Goal: Information Seeking & Learning: Compare options

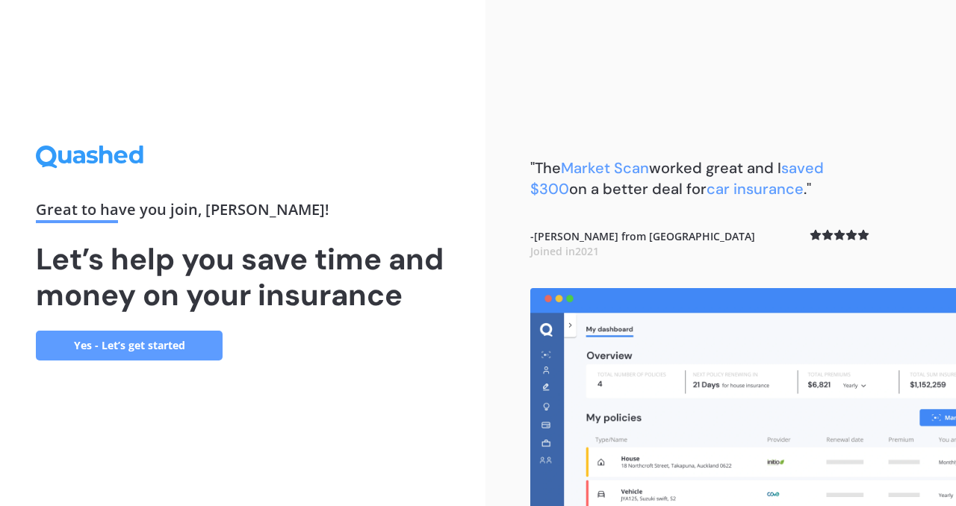
click at [165, 352] on link "Yes - Let’s get started" at bounding box center [129, 346] width 187 height 30
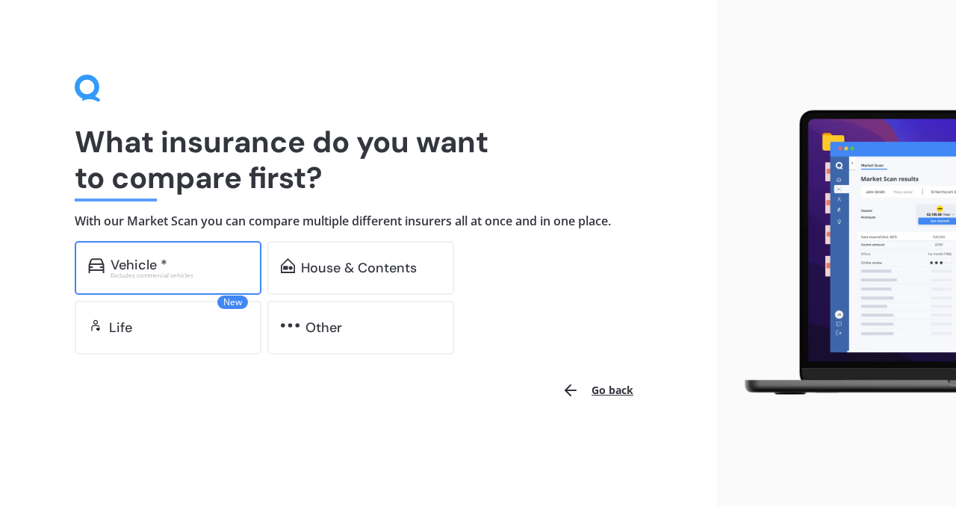
click at [181, 275] on div "Excludes commercial vehicles" at bounding box center [179, 276] width 137 height 6
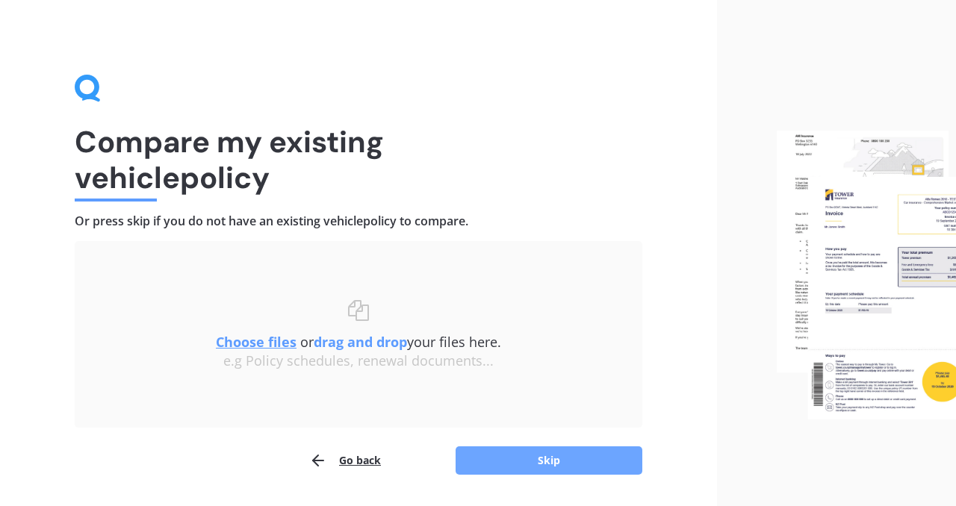
click at [595, 462] on button "Skip" at bounding box center [549, 461] width 187 height 28
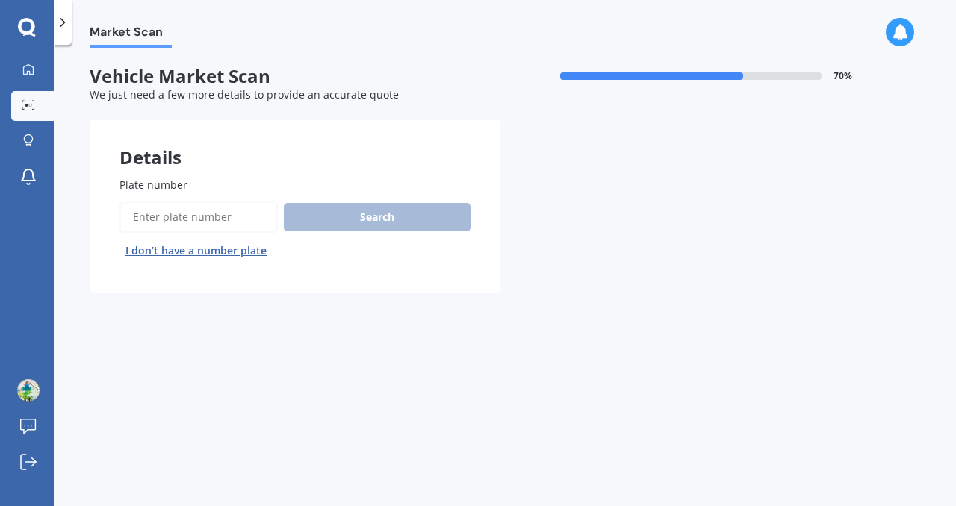
click at [183, 219] on input "Plate number" at bounding box center [199, 217] width 158 height 31
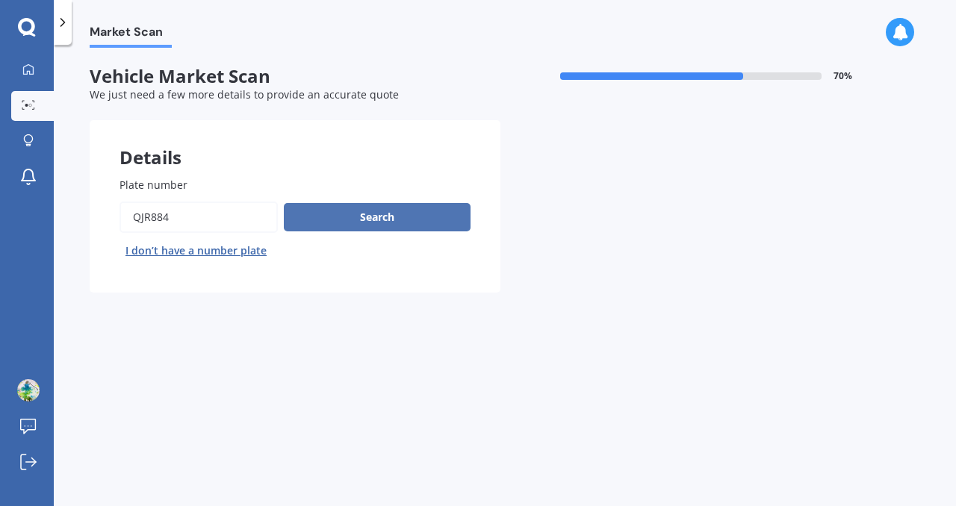
type input "qjr884"
click at [307, 214] on button "Search" at bounding box center [377, 217] width 187 height 28
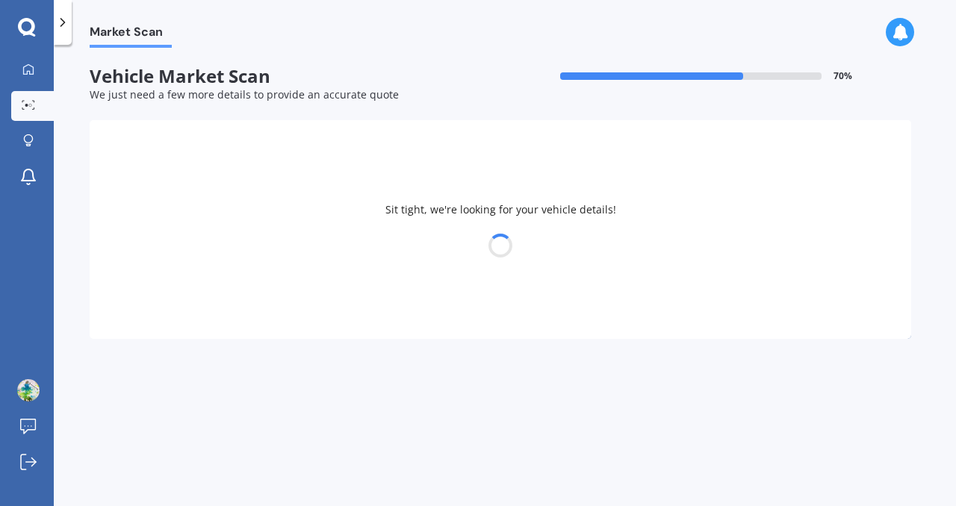
select select "MITSUBISHI"
select select "ASX"
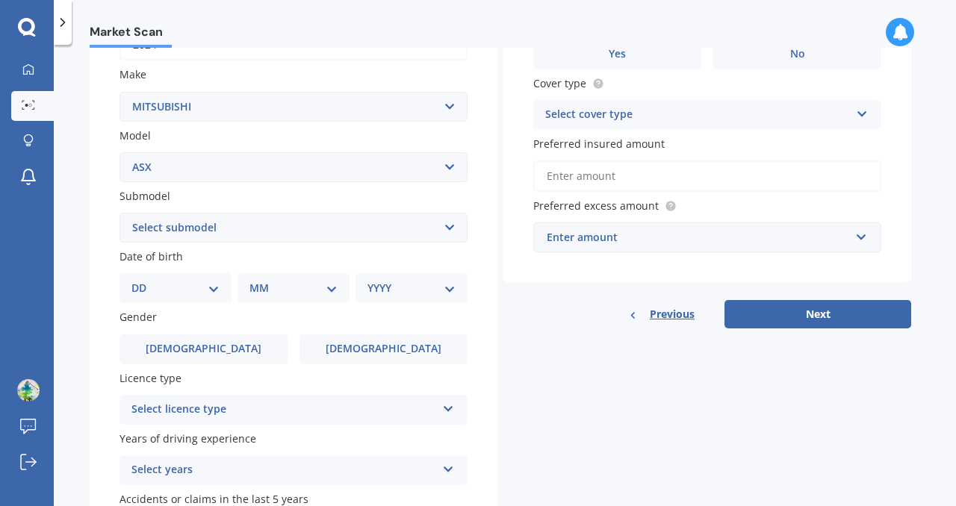
scroll to position [267, 0]
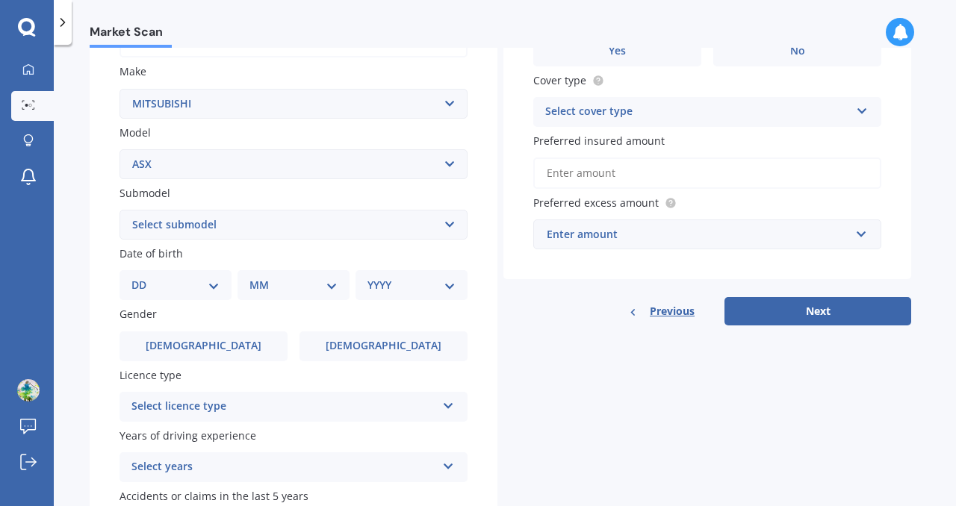
click at [193, 285] on select "DD 01 02 03 04 05 06 07 08 09 10 11 12 13 14 15 16 17 18 19 20 21 22 23 24 25 2…" at bounding box center [175, 285] width 88 height 16
select select "21"
click at [143, 279] on select "DD 01 02 03 04 05 06 07 08 09 10 11 12 13 14 15 16 17 18 19 20 21 22 23 24 25 2…" at bounding box center [175, 285] width 88 height 16
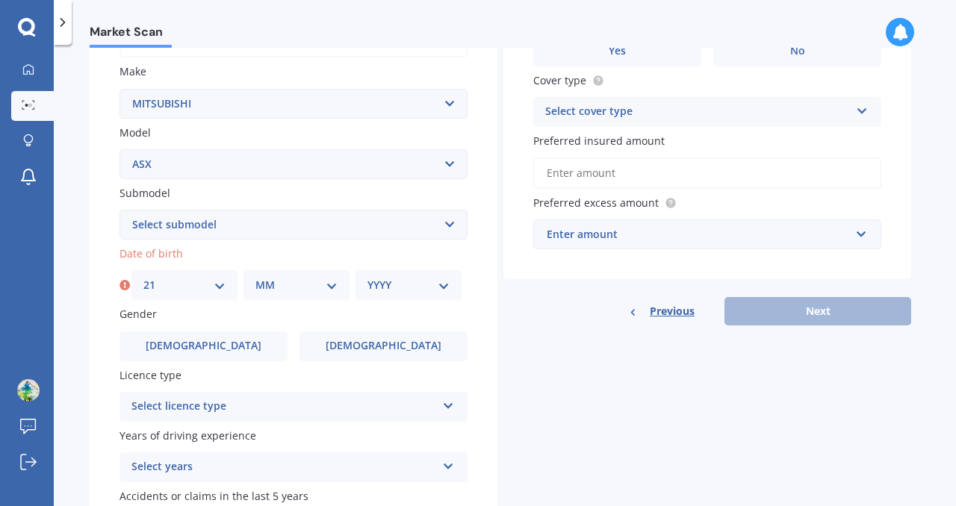
click at [263, 286] on select "MM 01 02 03 04 05 06 07 08 09 10 11 12" at bounding box center [296, 285] width 82 height 16
select select "05"
click at [255, 279] on select "MM 01 02 03 04 05 06 07 08 09 10 11 12" at bounding box center [296, 285] width 82 height 16
click at [400, 285] on select "YYYY 2025 2024 2023 2022 2021 2020 2019 2018 2017 2016 2015 2014 2013 2012 2011…" at bounding box center [408, 285] width 82 height 16
select select "1970"
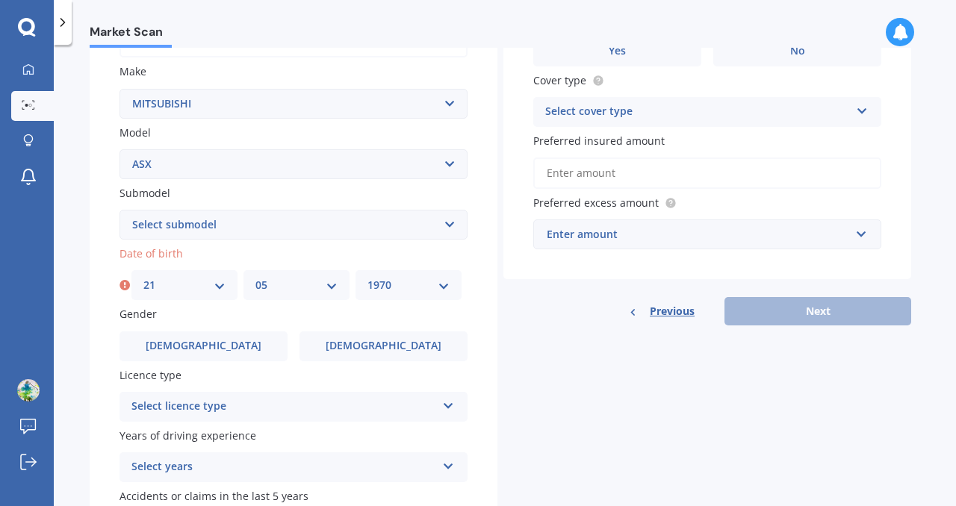
click at [367, 279] on select "YYYY 2025 2024 2023 2022 2021 2020 2019 2018 2017 2016 2015 2014 2013 2012 2011…" at bounding box center [408, 285] width 82 height 16
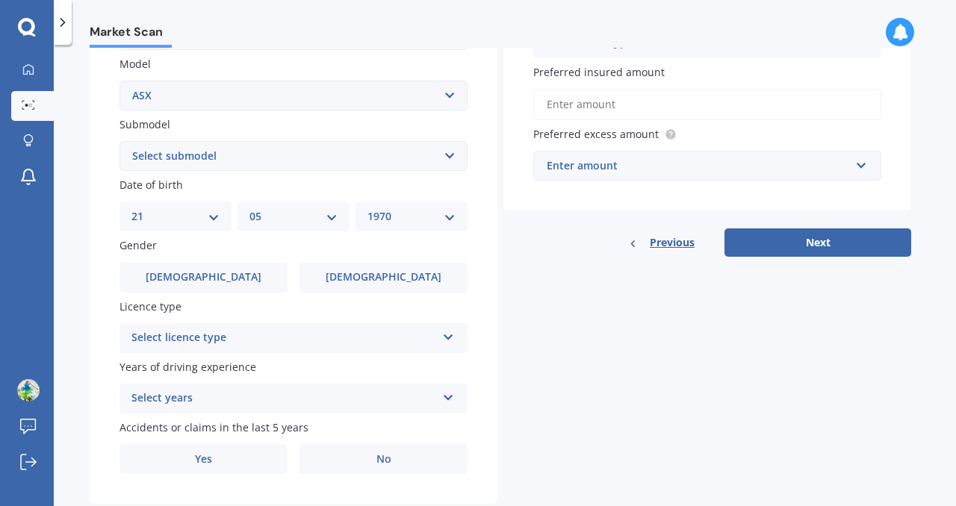
scroll to position [367, 0]
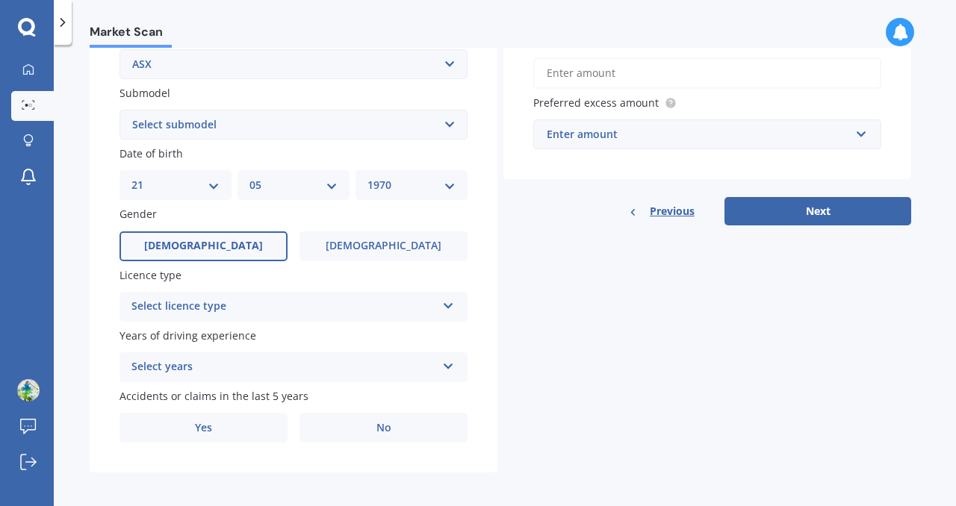
click at [209, 247] on span "[DEMOGRAPHIC_DATA]" at bounding box center [203, 246] width 119 height 13
click at [0, 0] on input "[DEMOGRAPHIC_DATA]" at bounding box center [0, 0] width 0 height 0
click at [224, 314] on div "Select licence type" at bounding box center [283, 307] width 305 height 18
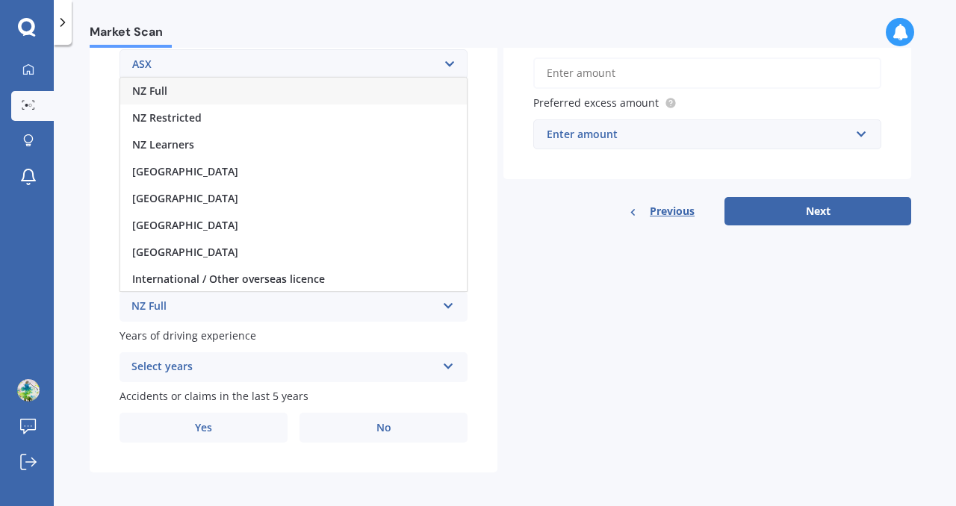
click at [203, 97] on div "NZ Full" at bounding box center [293, 91] width 347 height 27
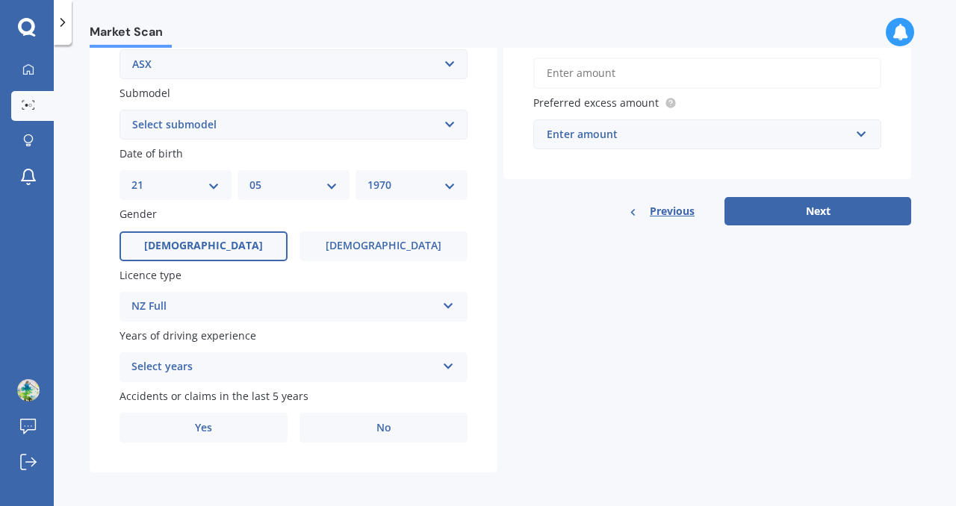
scroll to position [376, 0]
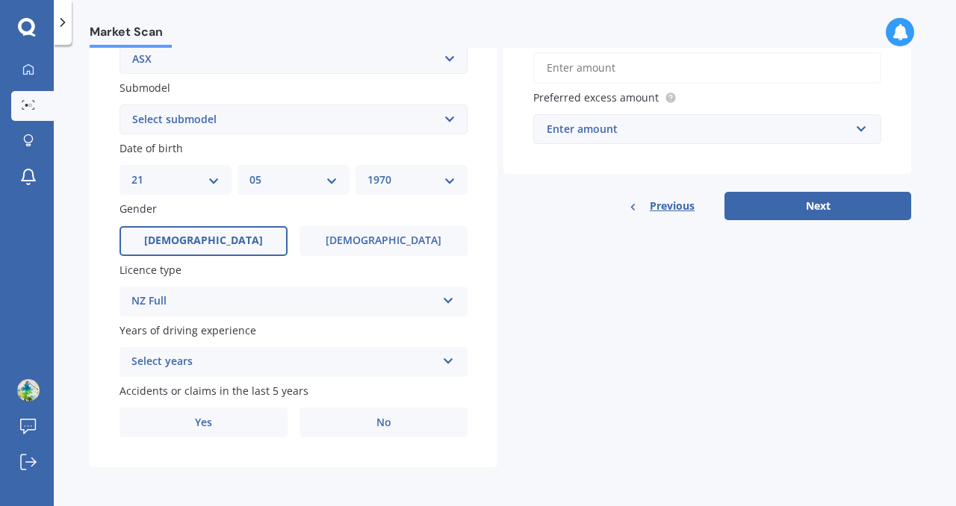
click at [149, 360] on div "Select years" at bounding box center [283, 362] width 305 height 18
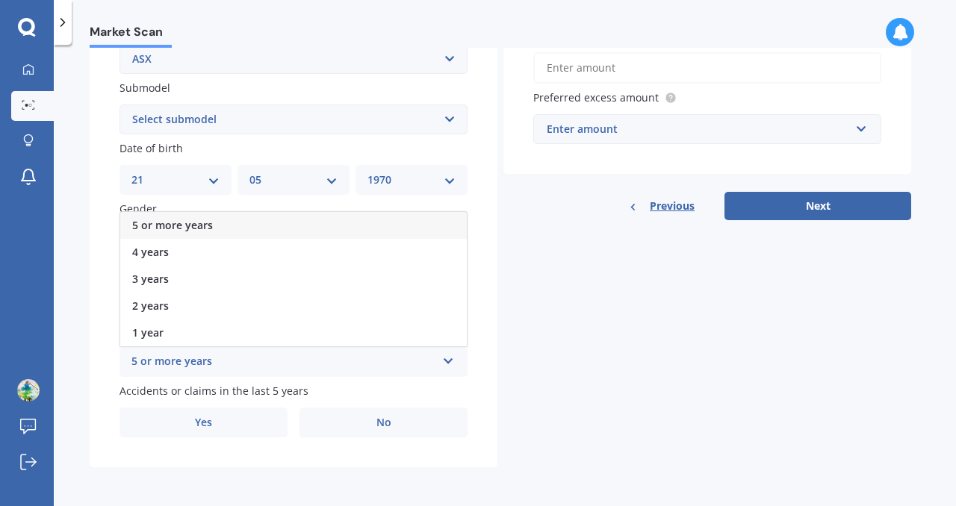
click at [190, 224] on span "5 or more years" at bounding box center [172, 225] width 81 height 14
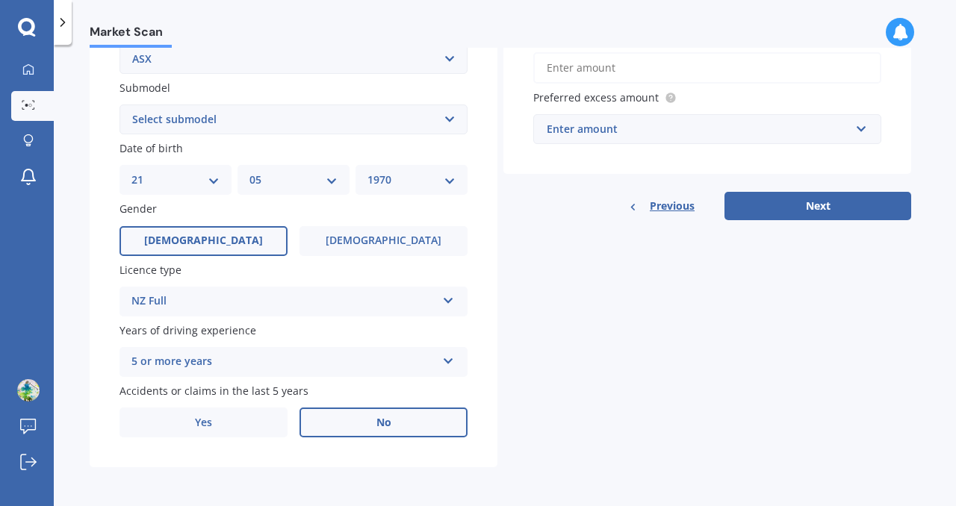
click at [335, 421] on label "No" at bounding box center [384, 423] width 168 height 30
click at [0, 0] on input "No" at bounding box center [0, 0] width 0 height 0
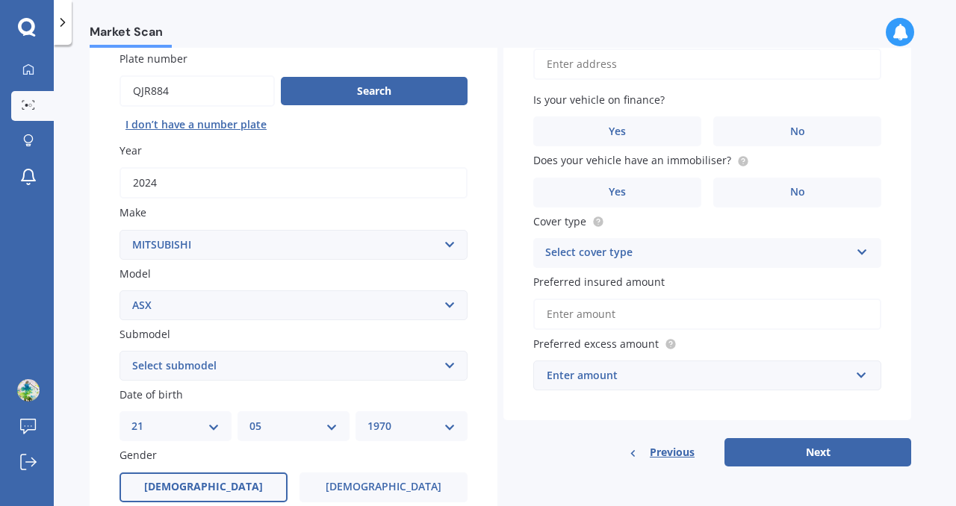
scroll to position [0, 0]
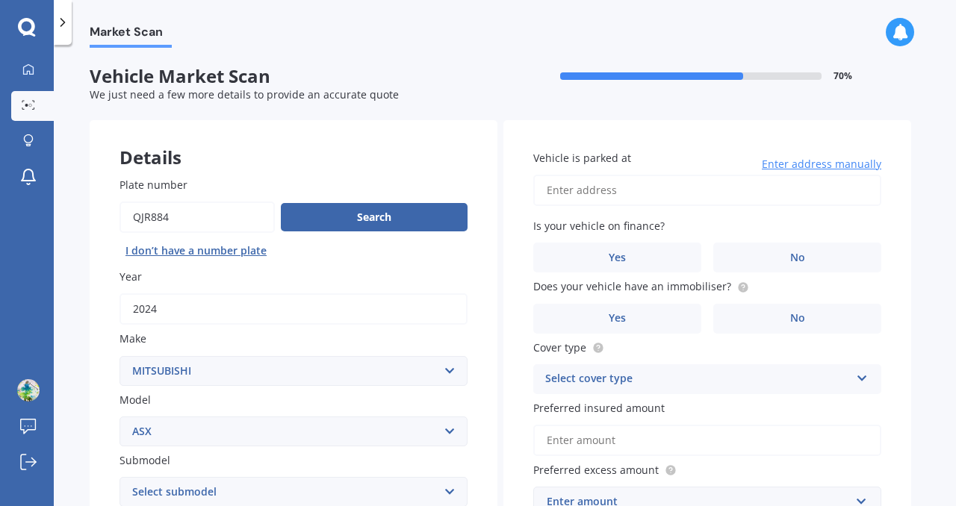
click at [603, 194] on input "Vehicle is parked at" at bounding box center [707, 190] width 348 height 31
type input "[STREET_ADDRESS][PERSON_NAME]"
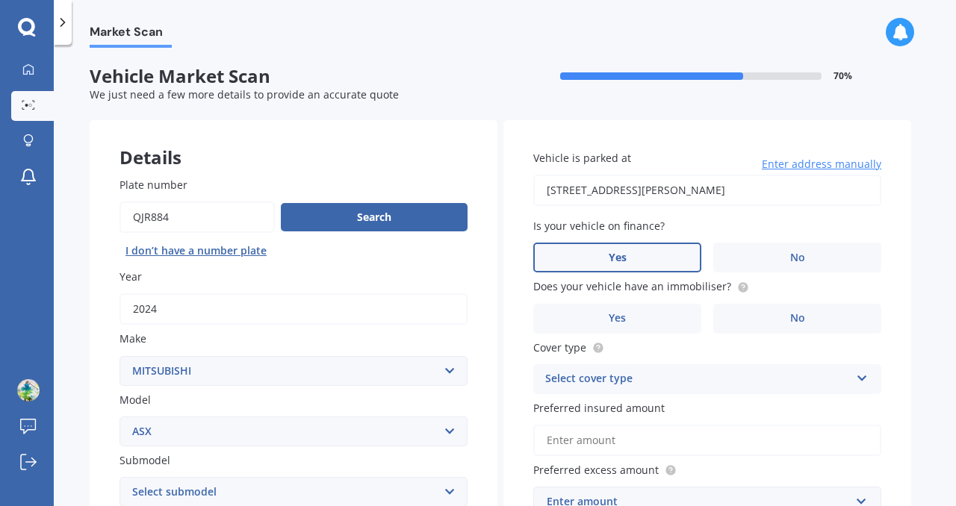
click at [666, 253] on label "Yes" at bounding box center [617, 258] width 168 height 30
click at [0, 0] on input "Yes" at bounding box center [0, 0] width 0 height 0
click at [757, 311] on label "No" at bounding box center [797, 319] width 168 height 30
click at [0, 0] on input "No" at bounding box center [0, 0] width 0 height 0
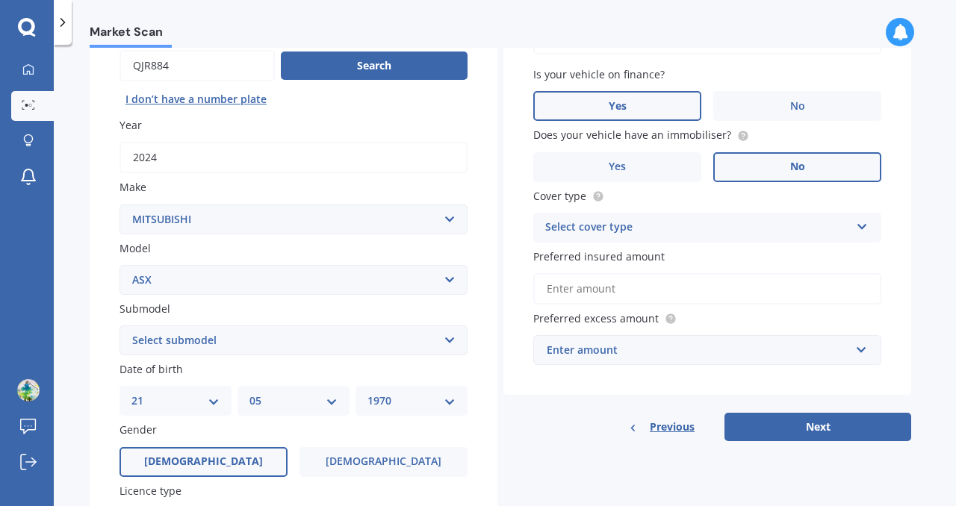
scroll to position [155, 0]
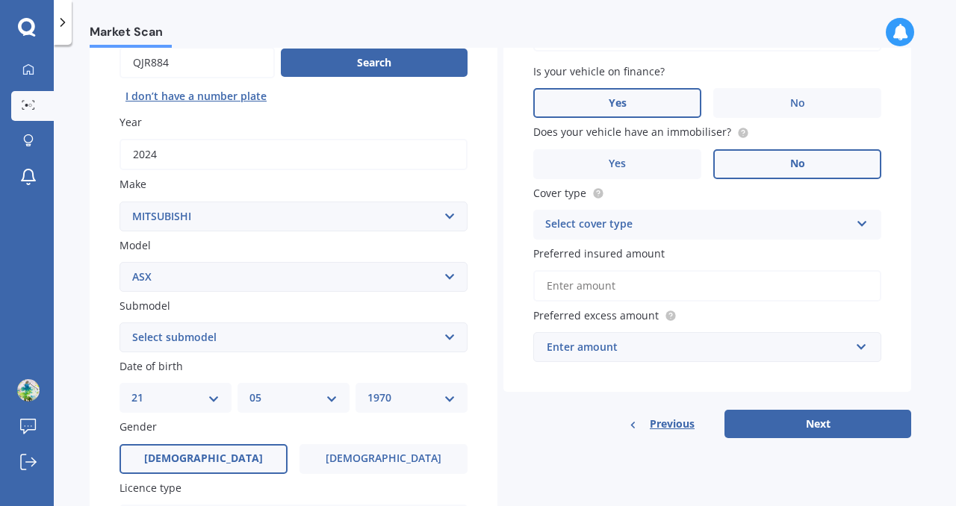
click at [636, 233] on div "Select cover type" at bounding box center [697, 225] width 305 height 18
click at [621, 255] on span "Comprehensive" at bounding box center [585, 253] width 79 height 14
click at [620, 288] on input "Preferred insured amount" at bounding box center [707, 285] width 348 height 31
click at [633, 289] on input "Preferred insured amount" at bounding box center [707, 285] width 348 height 31
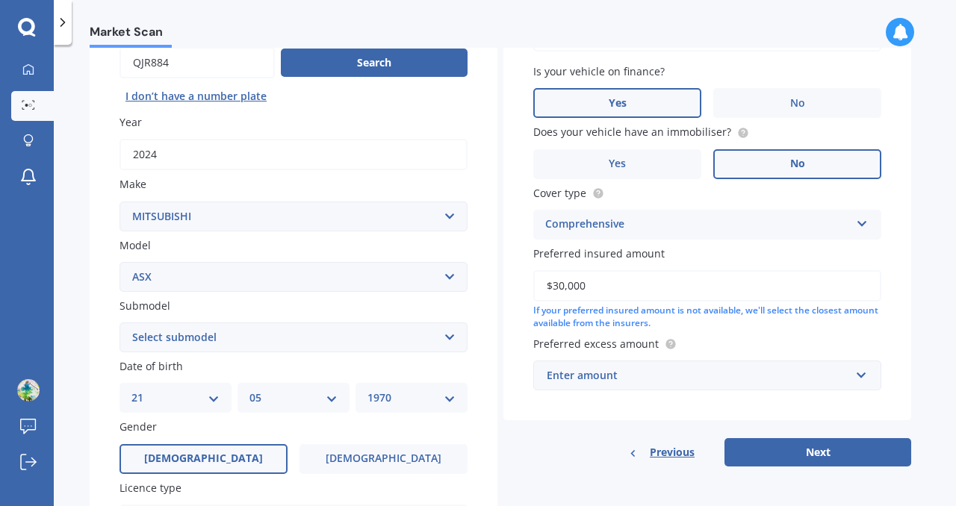
type input "$30,000"
click at [629, 384] on div "Enter amount" at bounding box center [698, 375] width 303 height 16
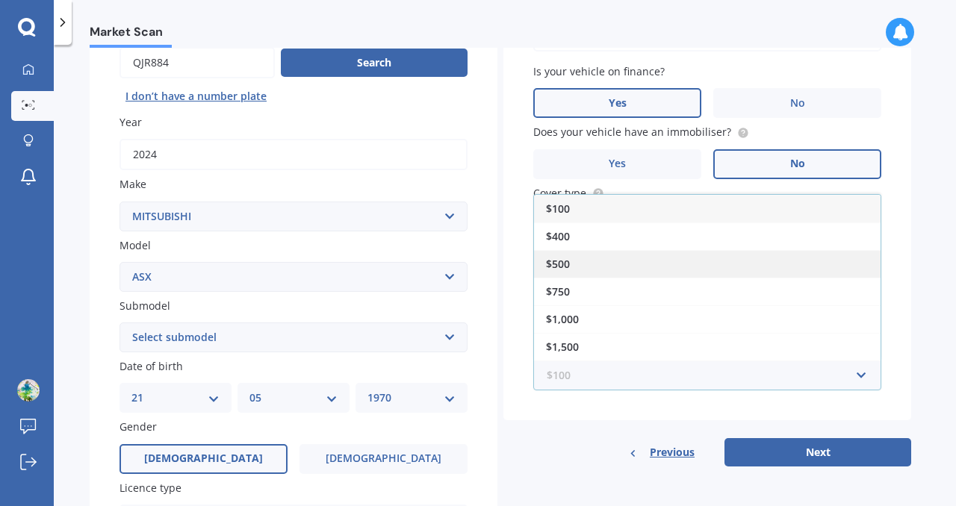
scroll to position [4, 0]
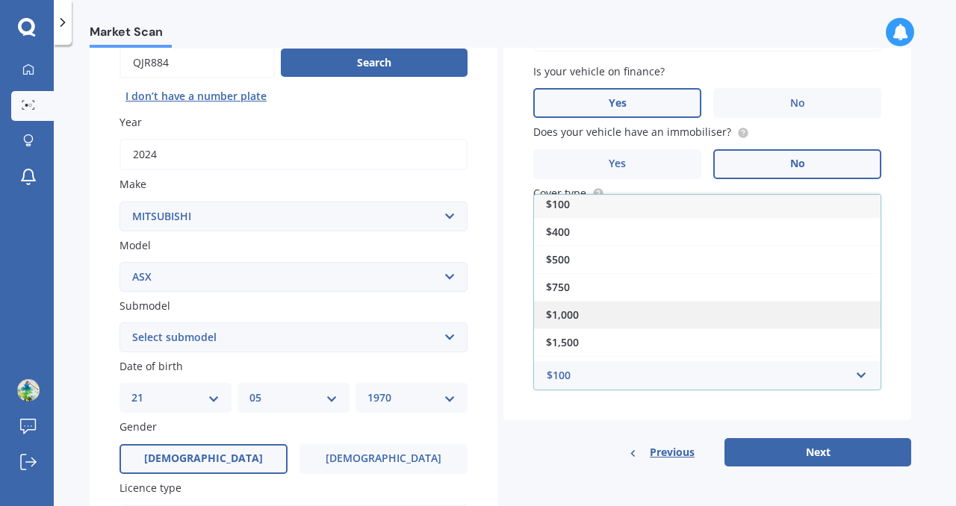
click at [577, 320] on span "$1,000" at bounding box center [562, 315] width 33 height 14
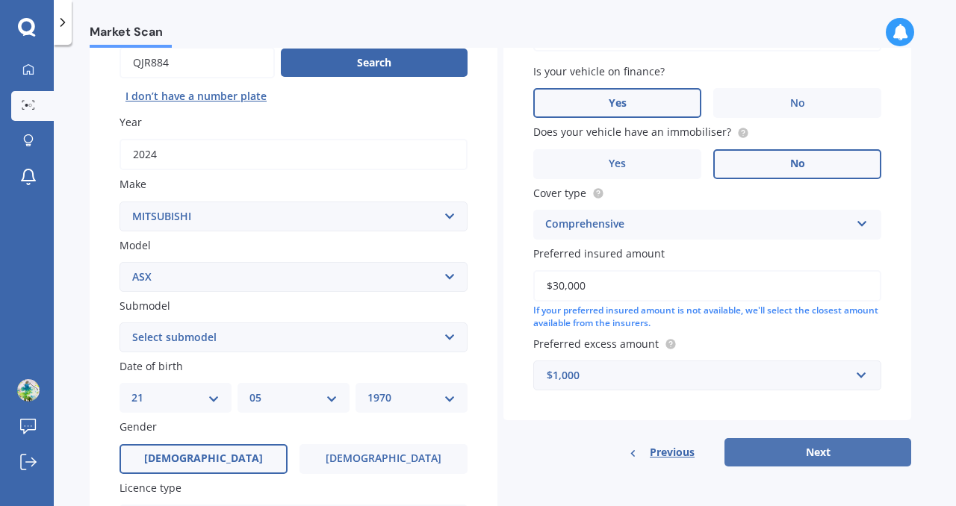
click at [797, 453] on button "Next" at bounding box center [818, 452] width 187 height 28
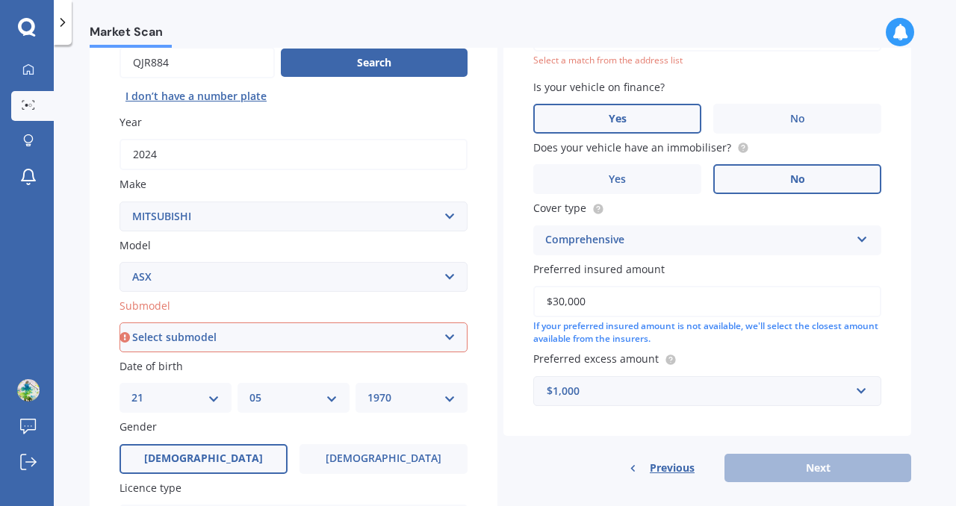
click at [379, 336] on select "Select submodel (All Other) BLK 2.0P/CVT Diesel LS Sport VRX petrol VRX turbo d…" at bounding box center [294, 338] width 348 height 30
select select "XLS PETROL"
click at [120, 324] on select "Select submodel (All Other) BLK 2.0P/CVT Diesel LS Sport VRX petrol VRX turbo d…" at bounding box center [294, 338] width 348 height 30
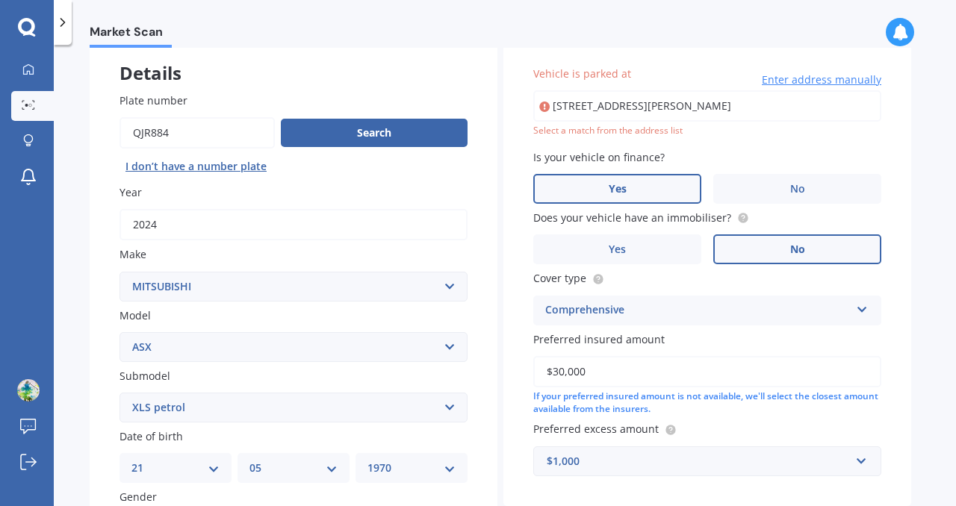
scroll to position [0, 0]
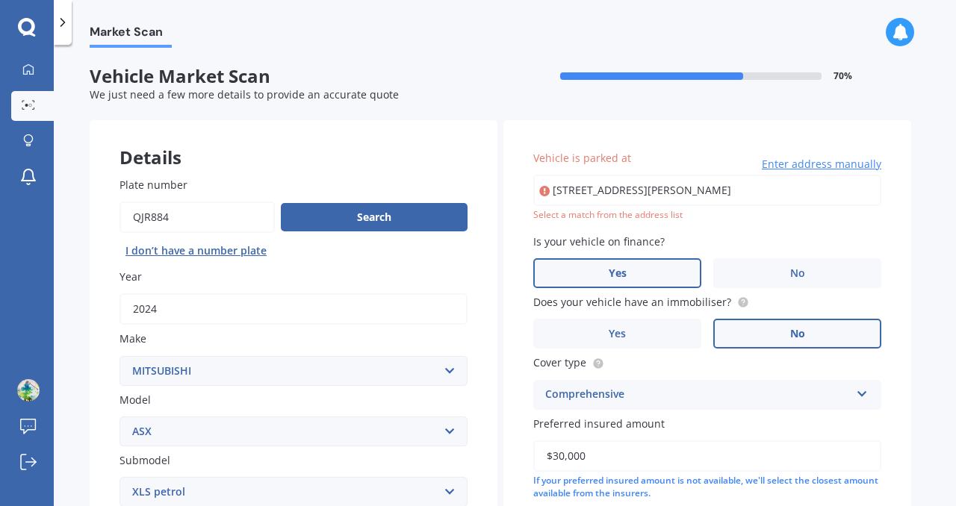
click at [662, 190] on input "[STREET_ADDRESS][PERSON_NAME]" at bounding box center [707, 190] width 348 height 31
type input "[STREET_ADDRESS][PERSON_NAME]"
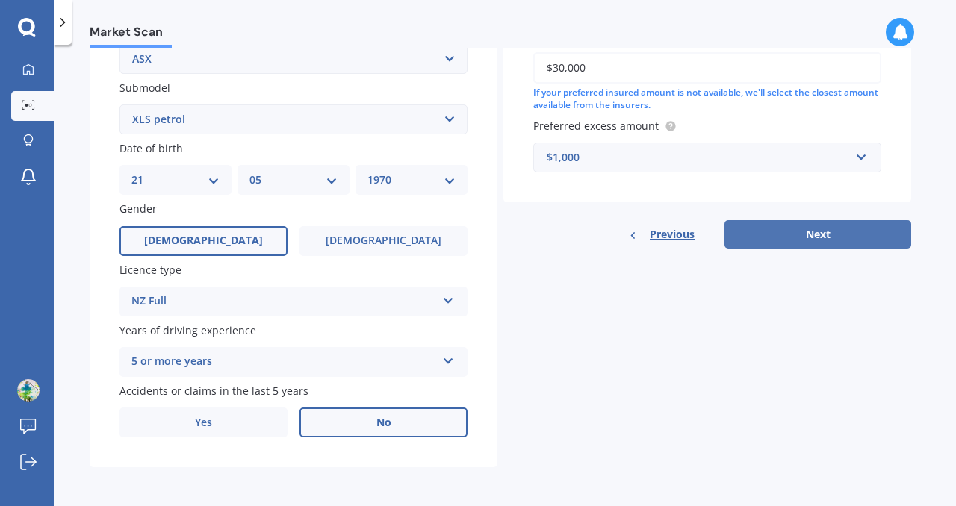
click at [818, 235] on button "Next" at bounding box center [818, 234] width 187 height 28
select select "21"
select select "05"
select select "1970"
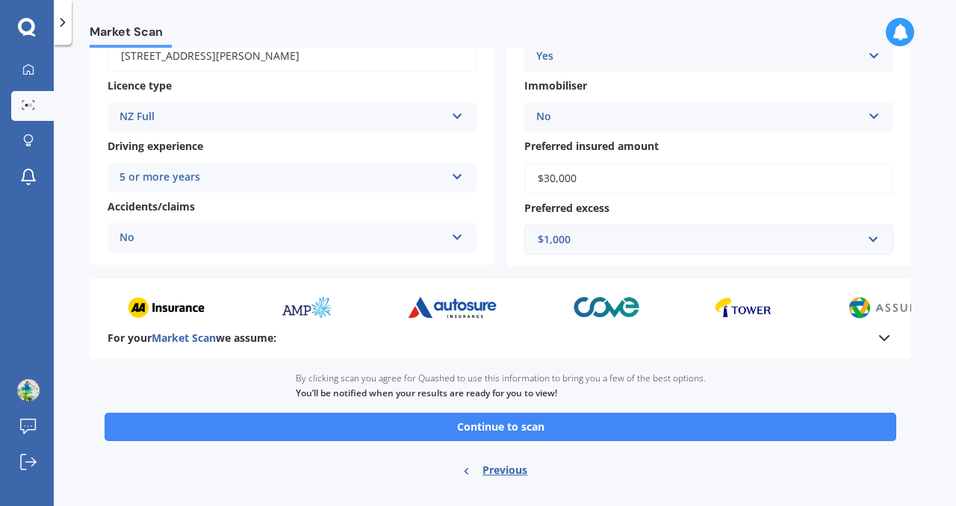
scroll to position [244, 0]
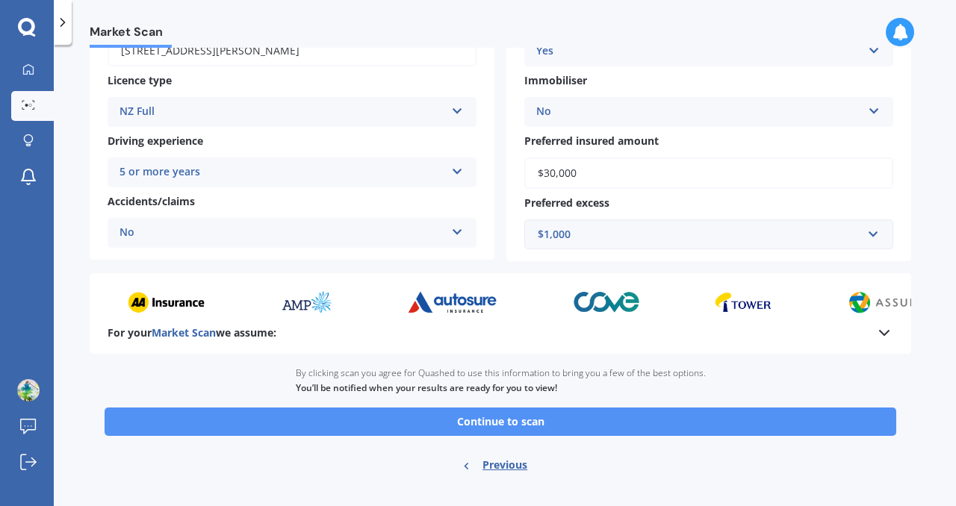
click at [499, 419] on button "Continue to scan" at bounding box center [501, 422] width 792 height 28
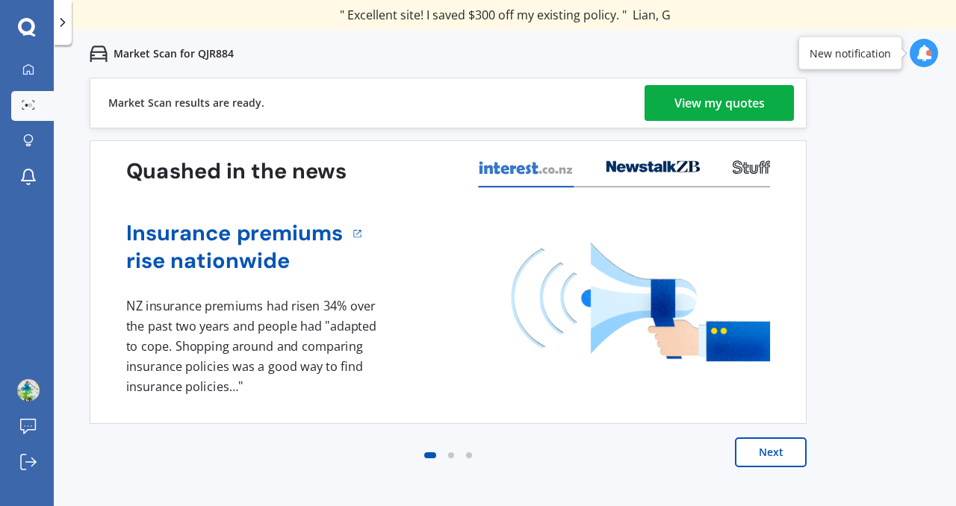
click at [739, 96] on div "View my quotes" at bounding box center [719, 103] width 90 height 36
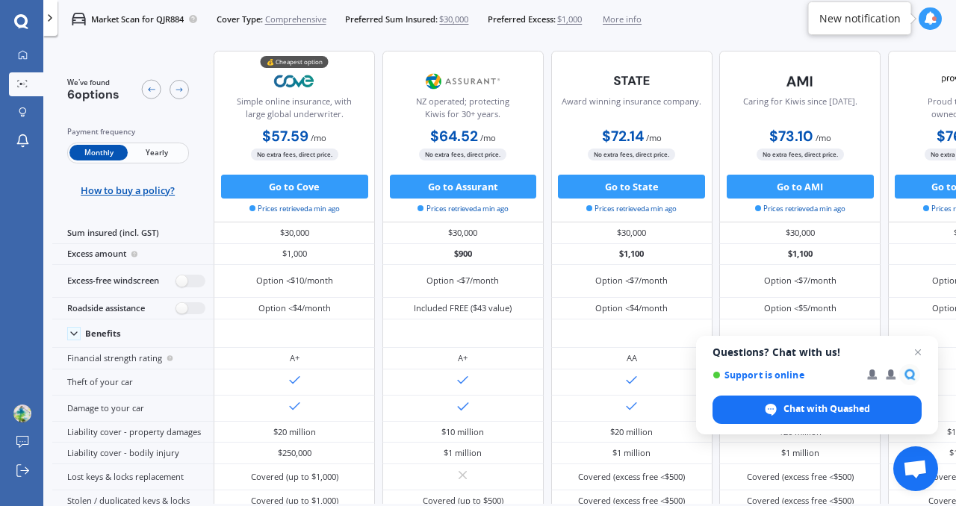
click at [49, 21] on icon at bounding box center [50, 18] width 12 height 12
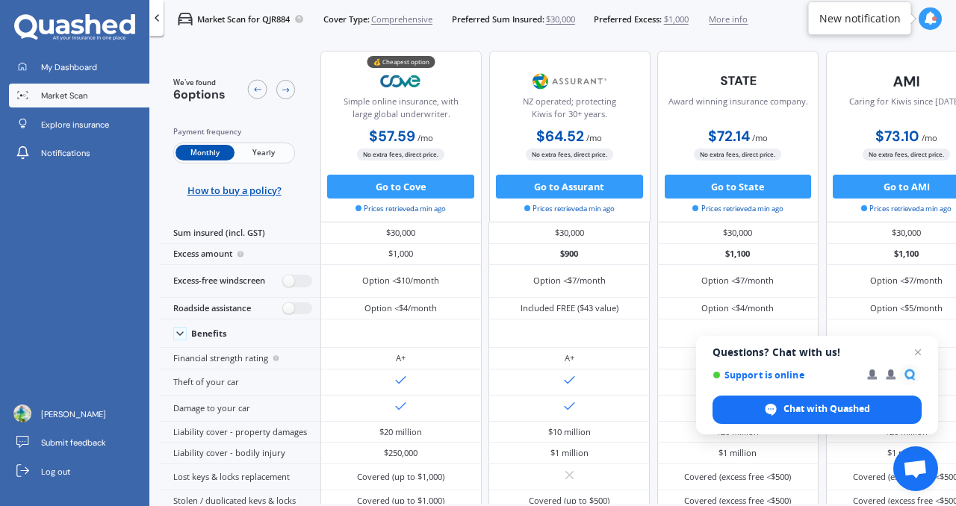
click at [931, 25] on div at bounding box center [930, 18] width 22 height 22
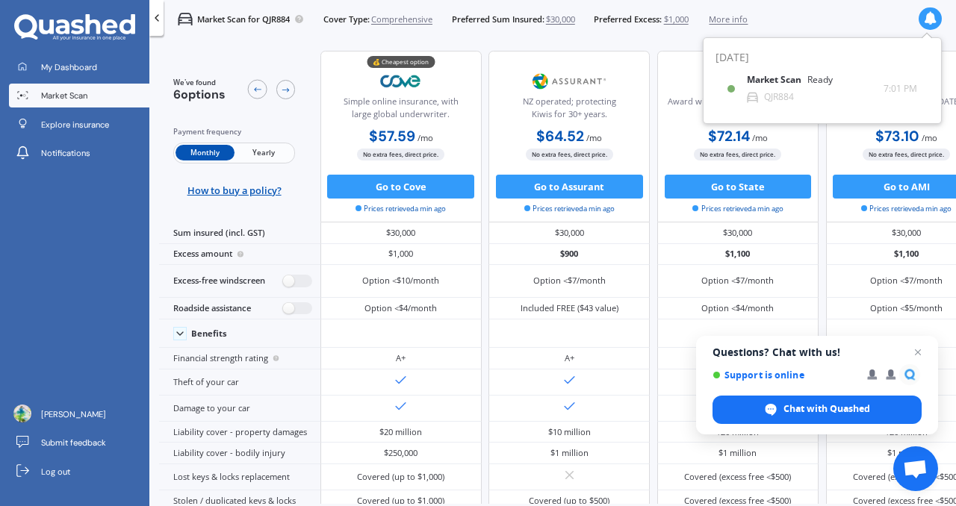
click at [931, 25] on div at bounding box center [930, 18] width 22 height 22
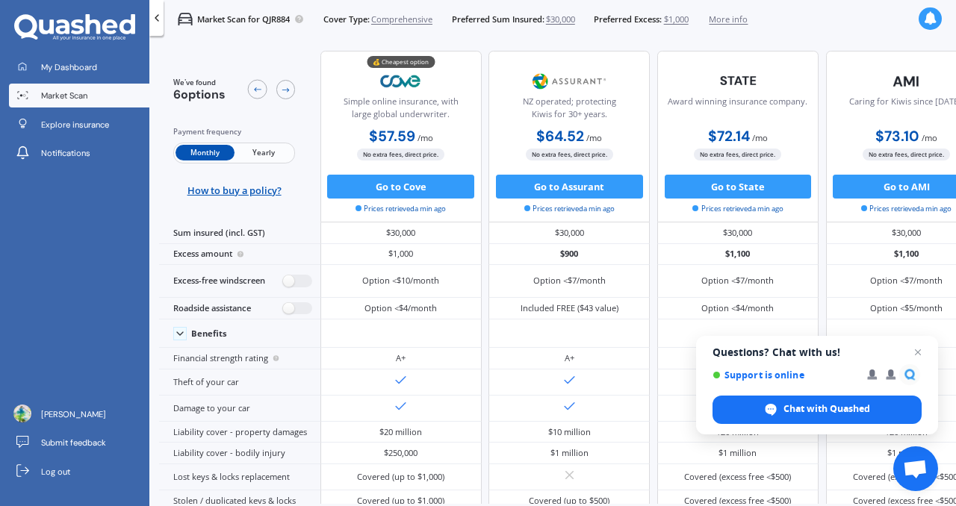
click at [150, 26] on div at bounding box center [156, 18] width 14 height 36
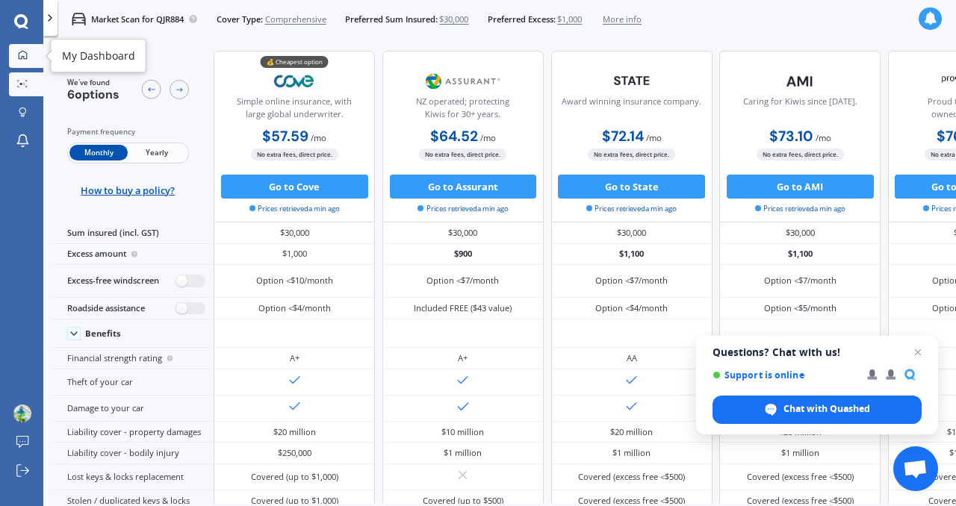
click at [28, 53] on div at bounding box center [22, 55] width 18 height 11
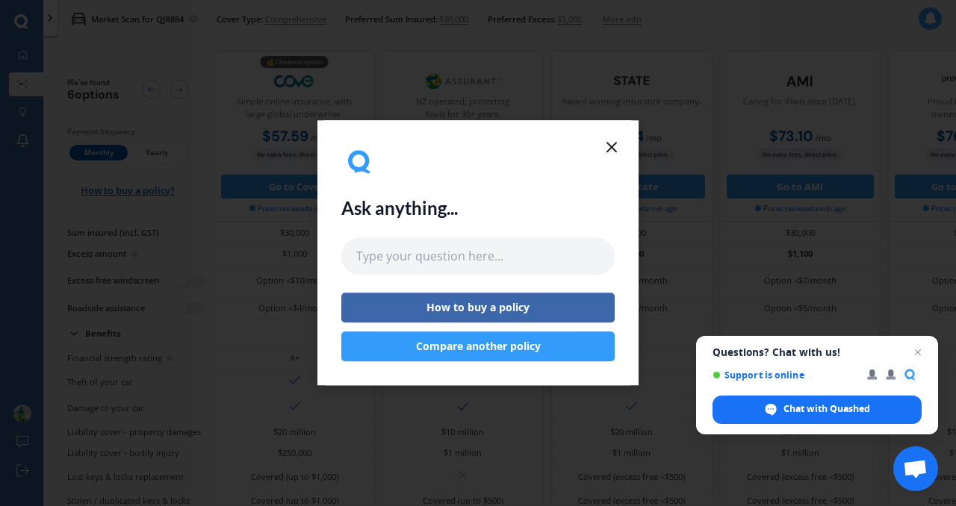
click at [483, 347] on button "Compare another policy" at bounding box center [477, 347] width 273 height 30
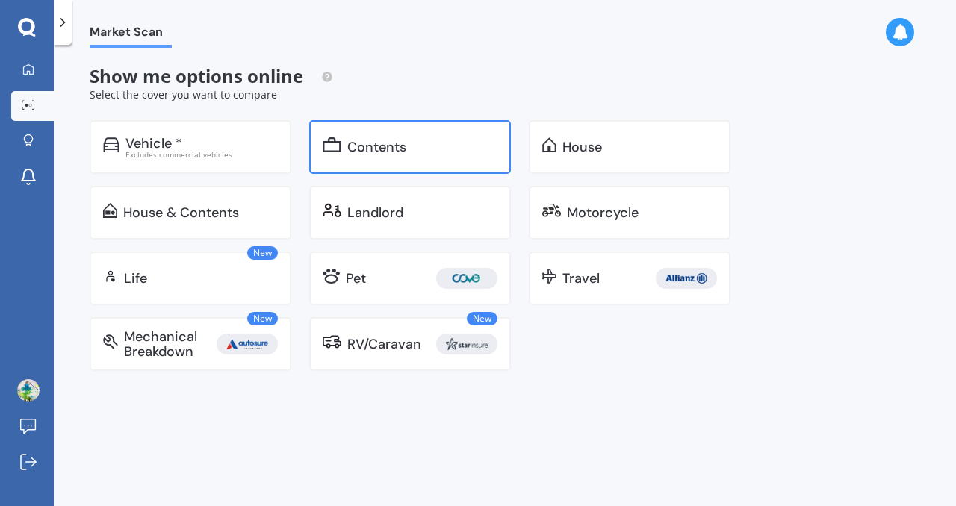
click at [403, 140] on div "Contents" at bounding box center [376, 147] width 59 height 15
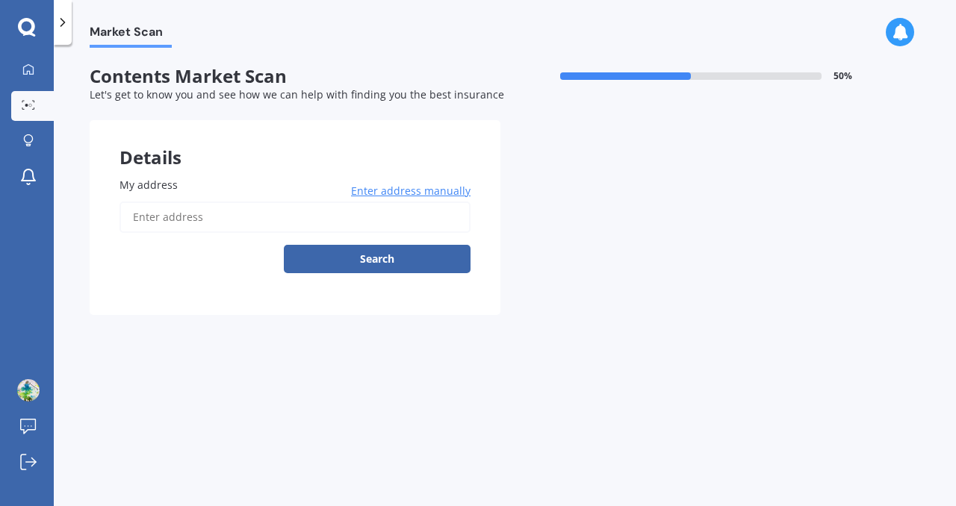
click at [266, 215] on input "My address" at bounding box center [295, 217] width 351 height 31
type input "[STREET_ADDRESS][PERSON_NAME]"
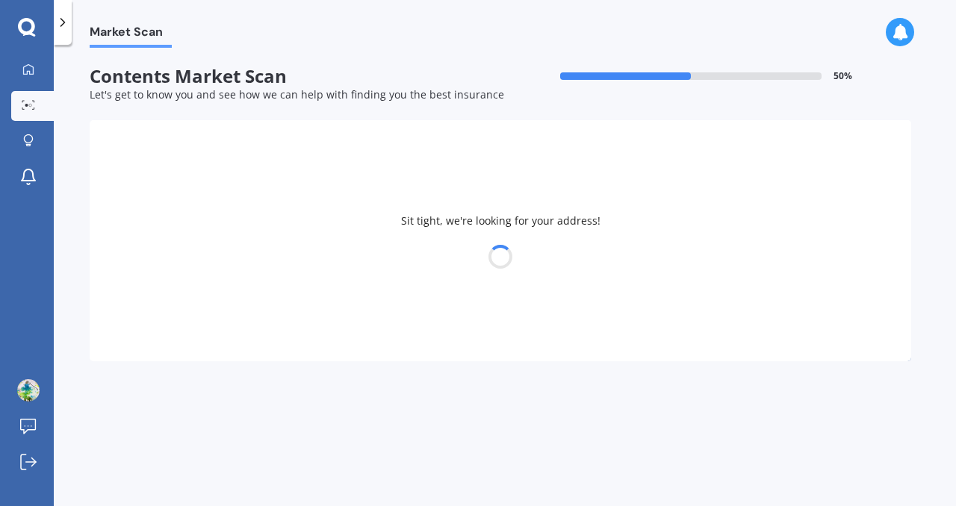
select select "21"
select select "05"
select select "1970"
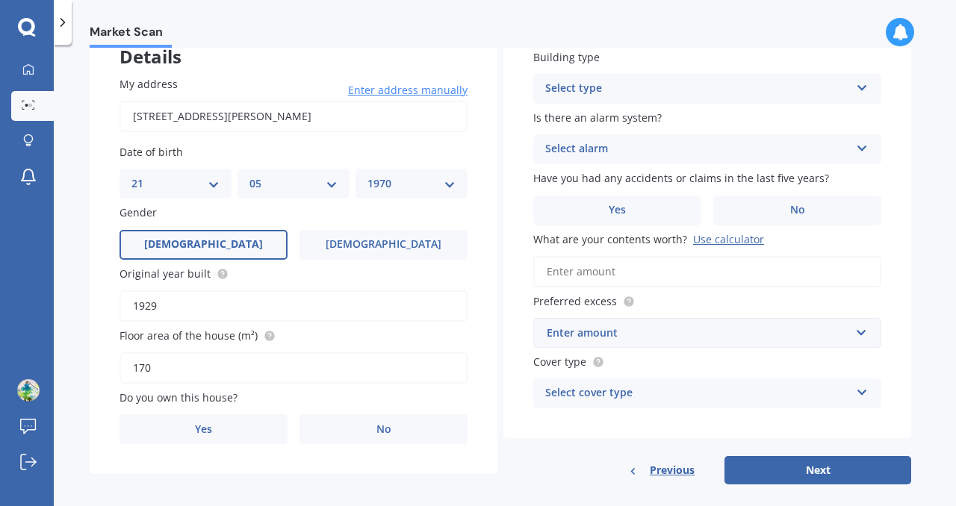
scroll to position [120, 0]
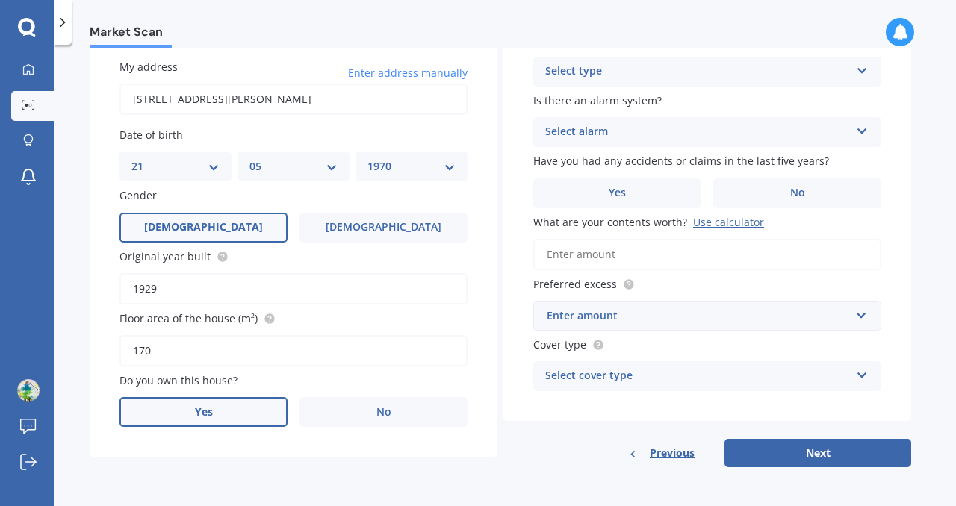
click at [233, 409] on label "Yes" at bounding box center [204, 412] width 168 height 30
click at [0, 0] on input "Yes" at bounding box center [0, 0] width 0 height 0
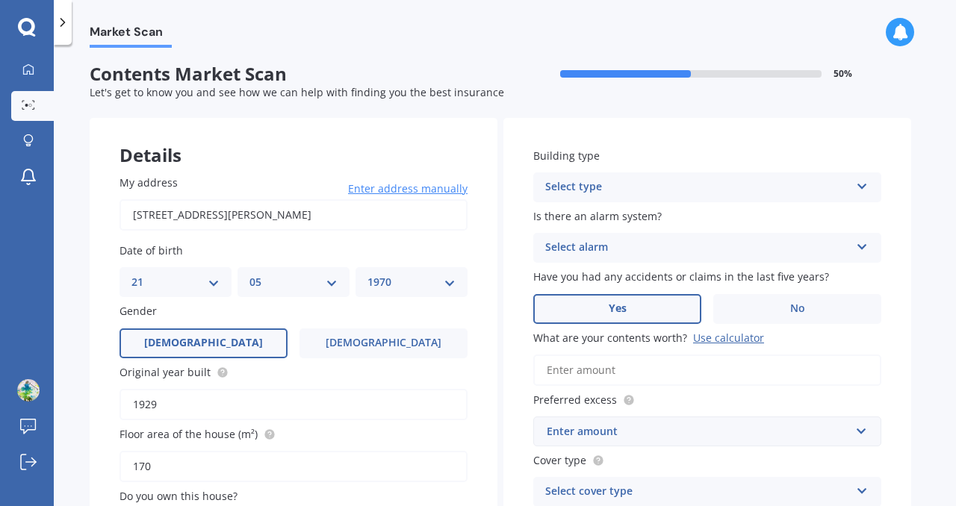
scroll to position [0, 0]
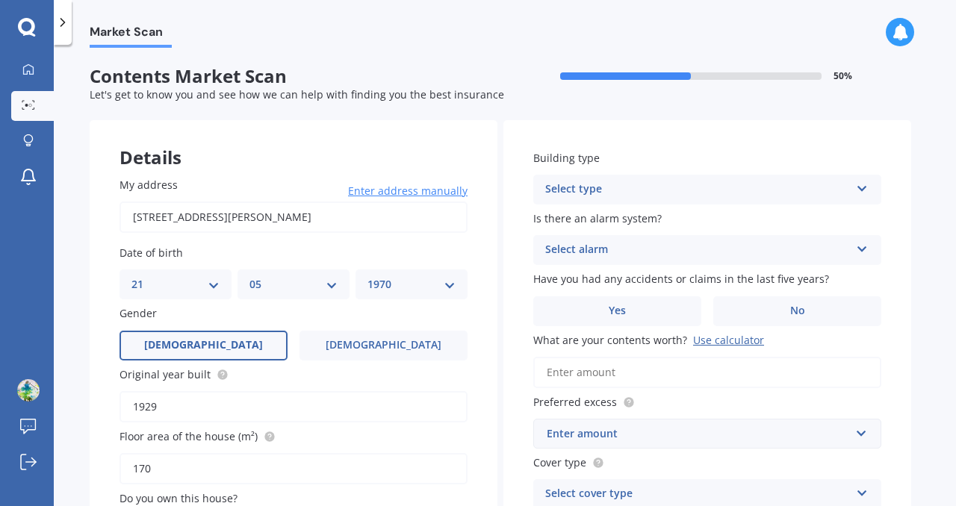
click at [633, 186] on div "Select type" at bounding box center [697, 190] width 305 height 18
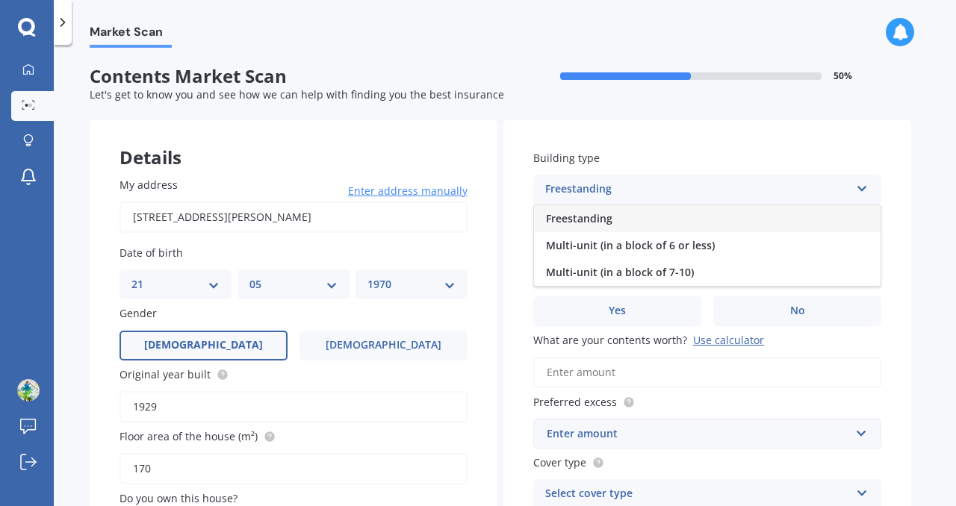
click at [608, 215] on span "Freestanding" at bounding box center [579, 218] width 66 height 14
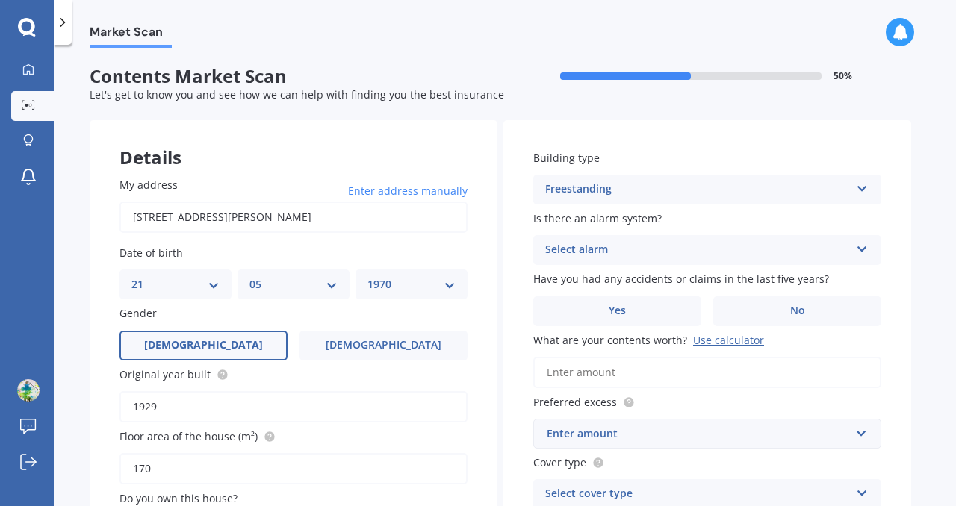
click at [606, 250] on div "Select alarm" at bounding box center [697, 250] width 305 height 18
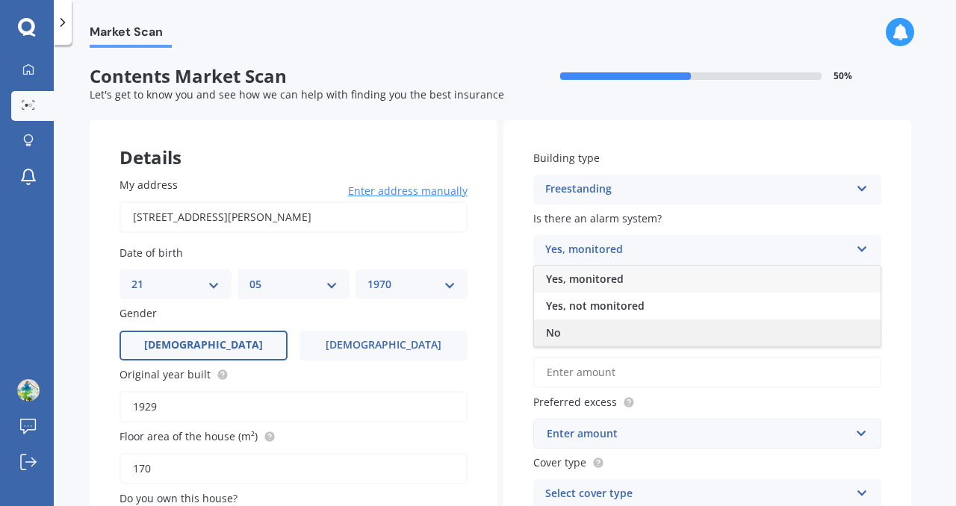
click at [575, 323] on div "No" at bounding box center [707, 333] width 347 height 27
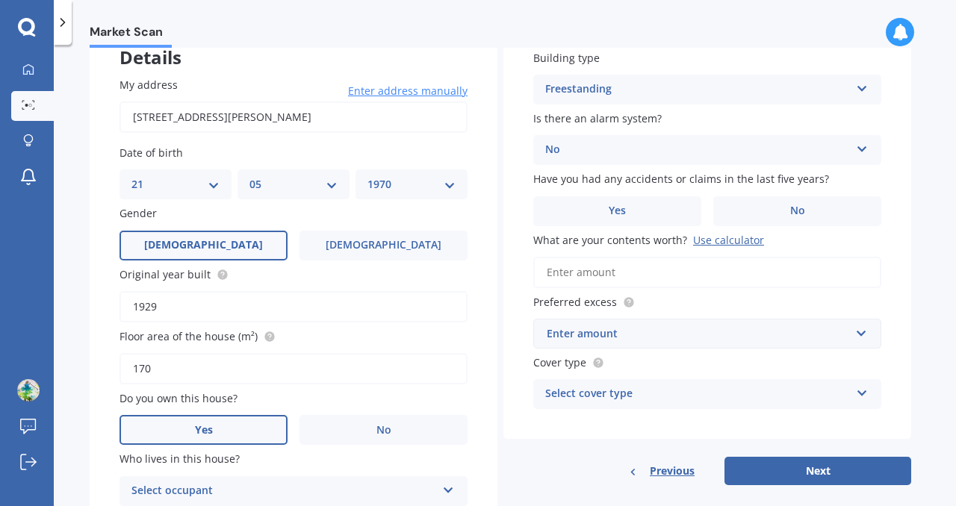
scroll to position [110, 0]
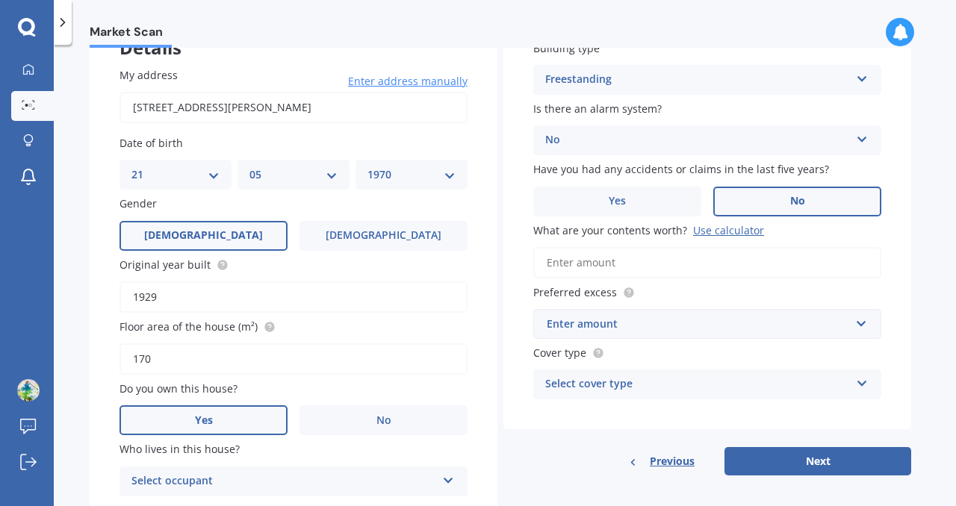
click at [728, 196] on label "No" at bounding box center [797, 202] width 168 height 30
click at [0, 0] on input "No" at bounding box center [0, 0] width 0 height 0
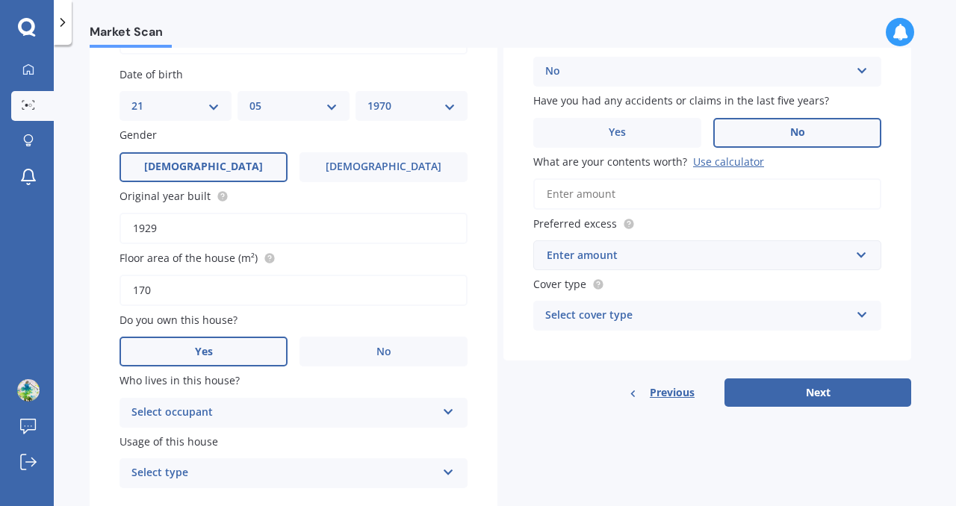
scroll to position [184, 0]
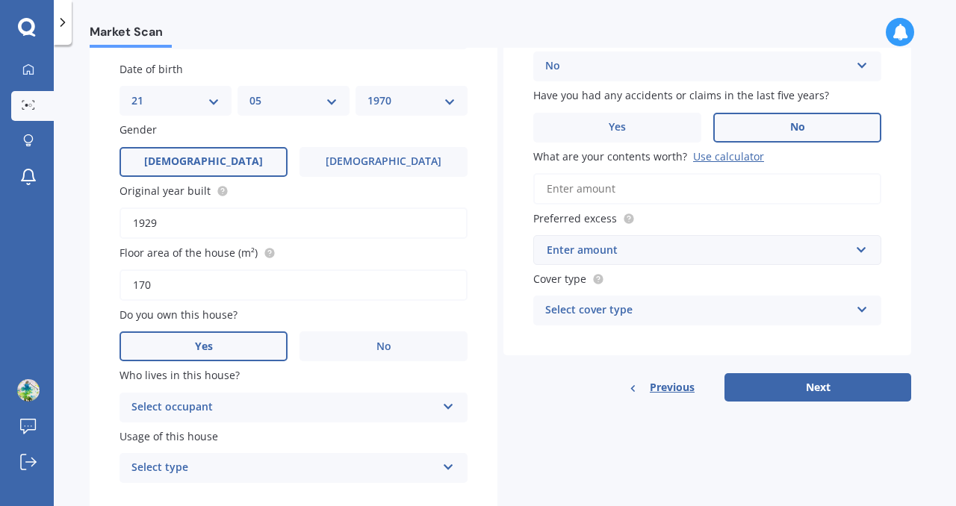
click at [713, 158] on div "Use calculator" at bounding box center [728, 156] width 71 height 14
click at [713, 173] on input "What are your contents worth? Use calculator" at bounding box center [707, 188] width 348 height 31
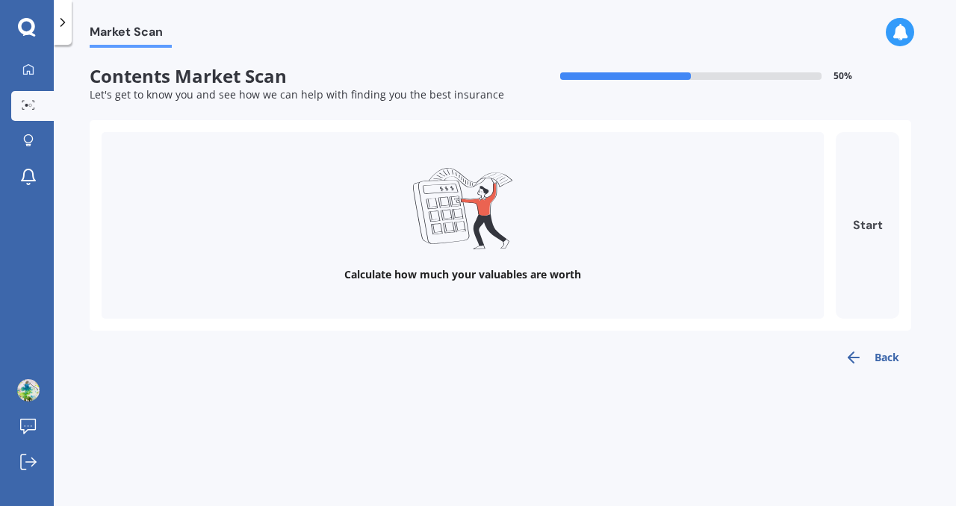
click at [880, 236] on button "Start" at bounding box center [867, 225] width 63 height 187
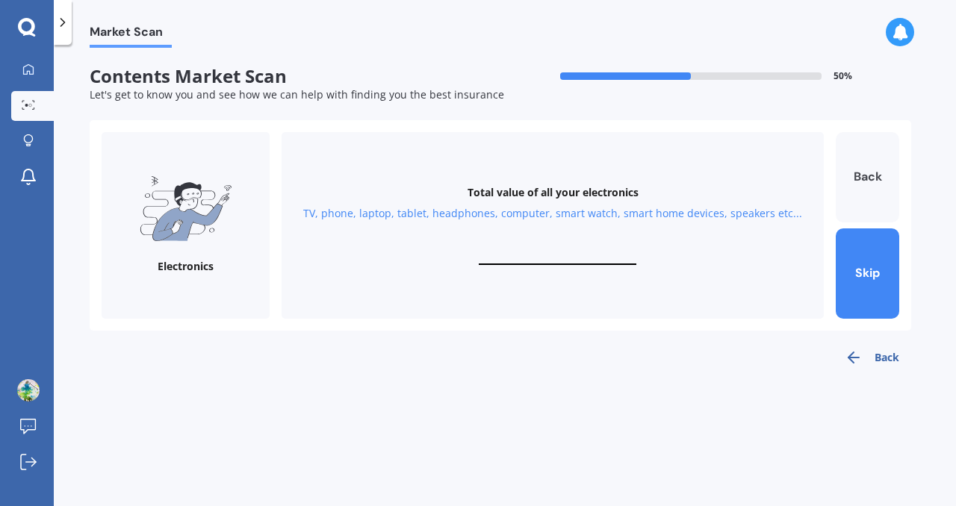
click at [866, 177] on button "Back" at bounding box center [867, 177] width 63 height 90
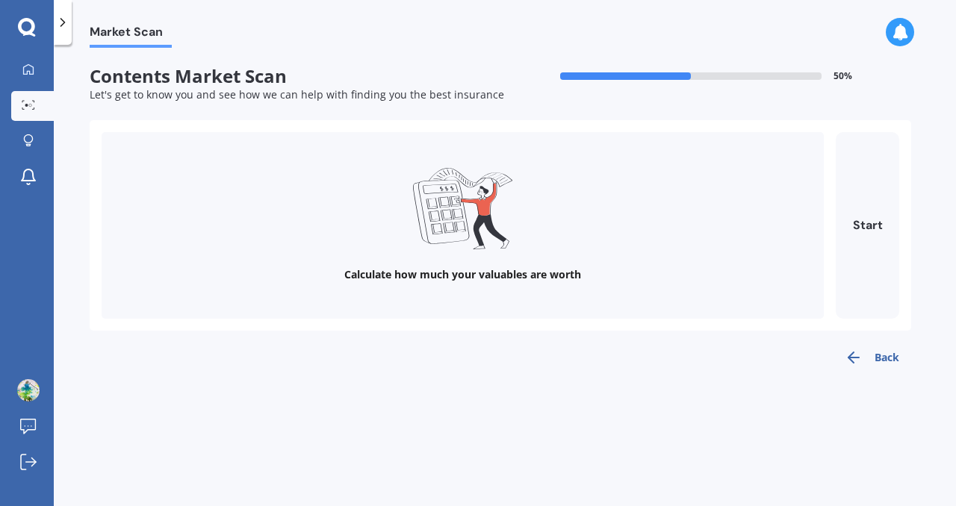
click at [886, 366] on button "Back" at bounding box center [872, 358] width 78 height 30
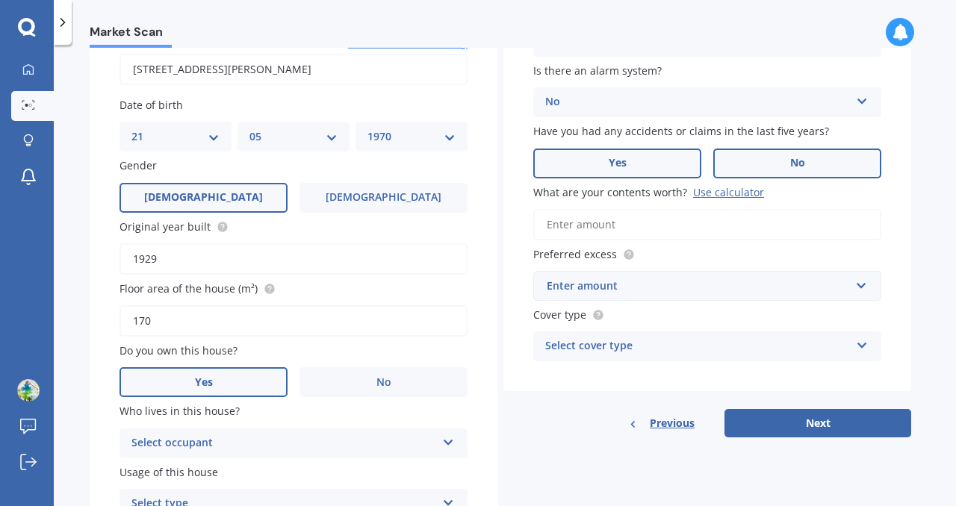
scroll to position [205, 0]
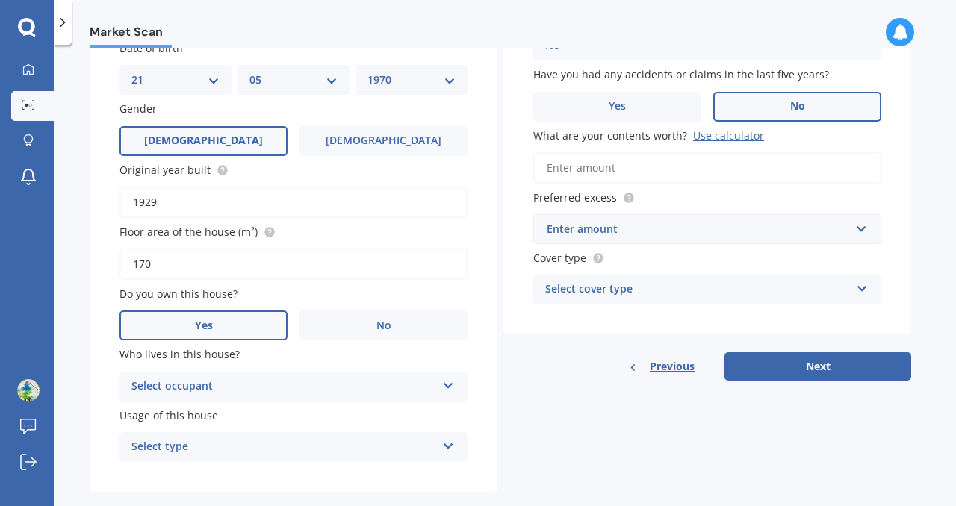
paste input "$76,900"
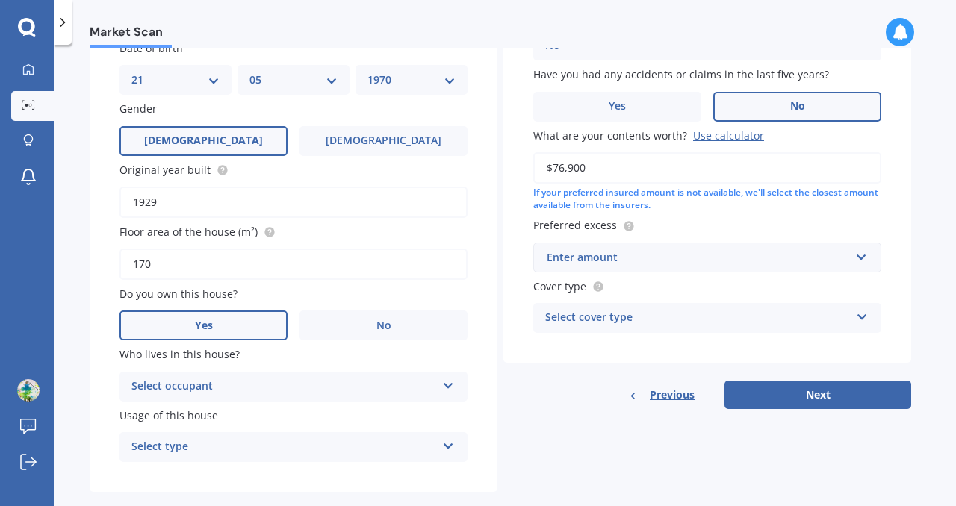
type input "$76,900"
click at [611, 258] on div "Enter amount" at bounding box center [698, 257] width 303 height 16
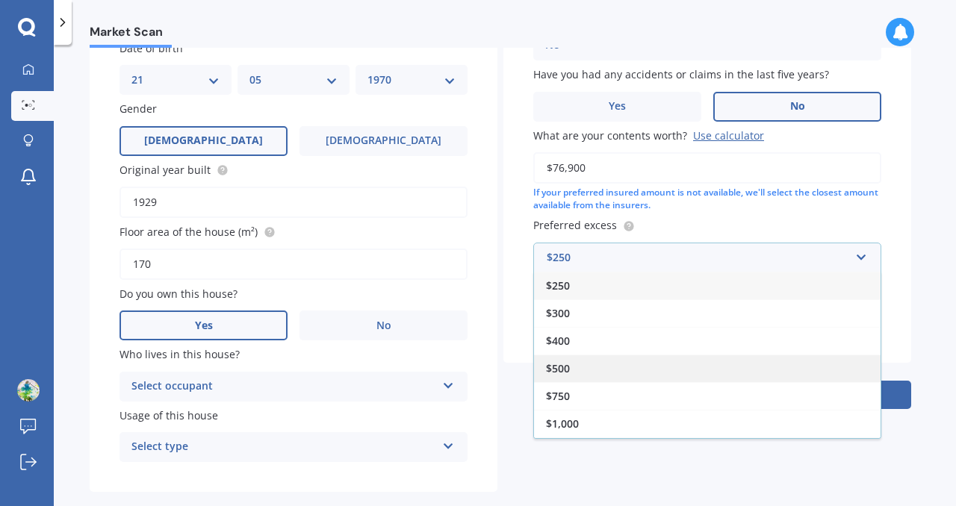
click at [571, 366] on div "$500" at bounding box center [707, 369] width 347 height 28
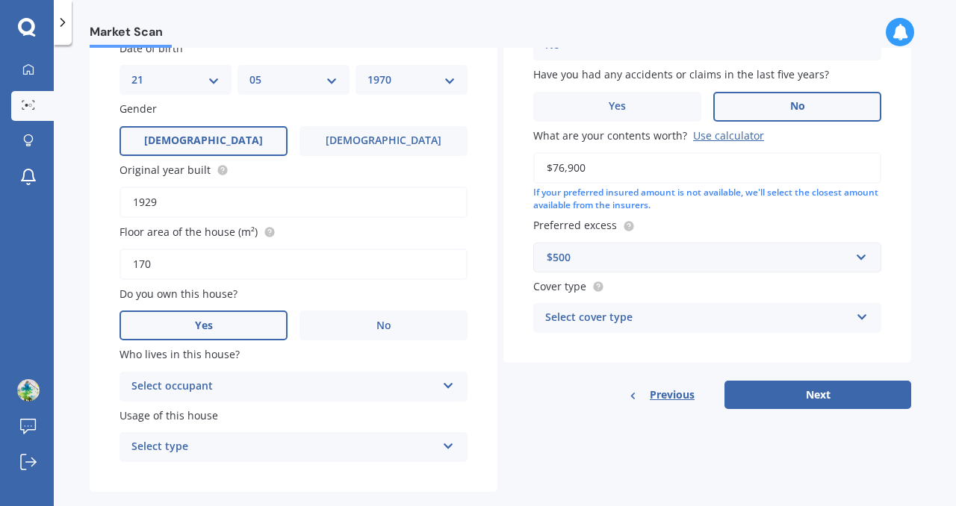
click at [609, 315] on div "Select cover type" at bounding box center [697, 318] width 305 height 18
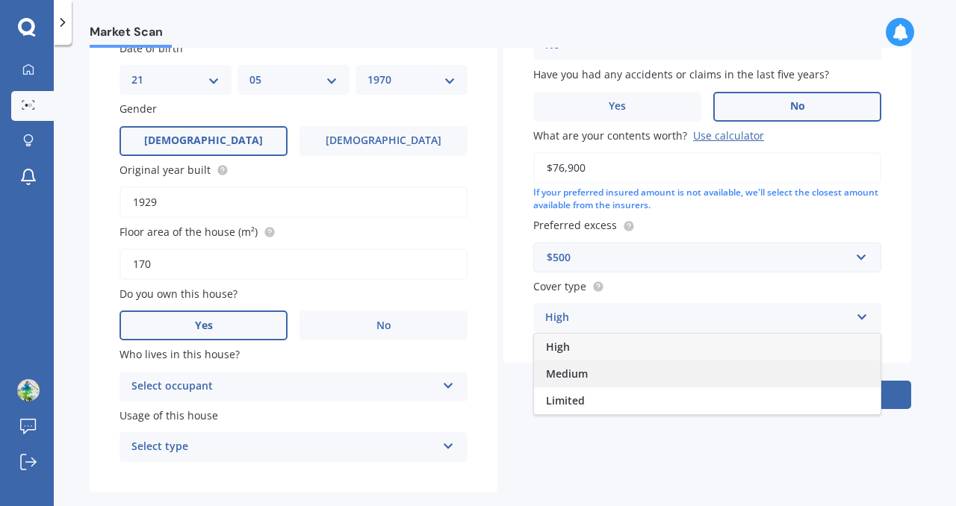
click at [585, 381] on span "Medium" at bounding box center [567, 374] width 42 height 14
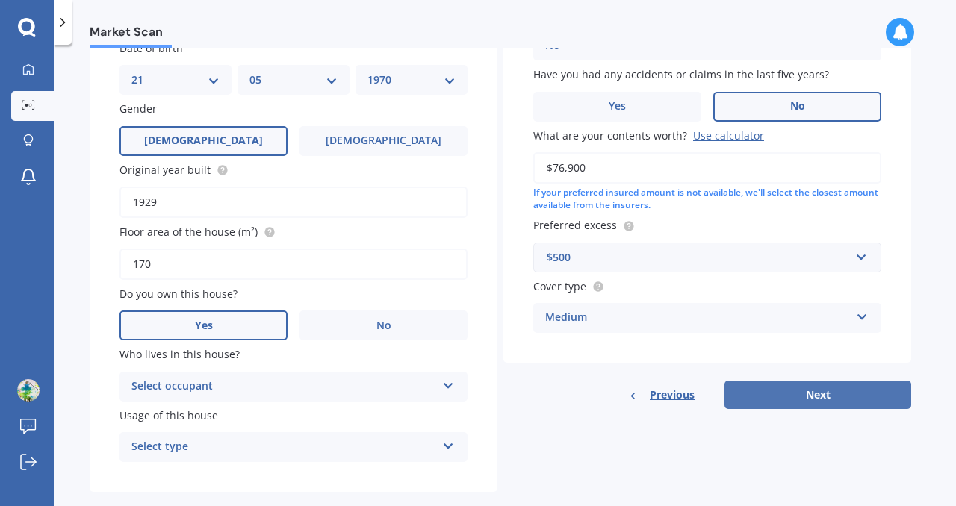
click at [772, 393] on button "Next" at bounding box center [818, 395] width 187 height 28
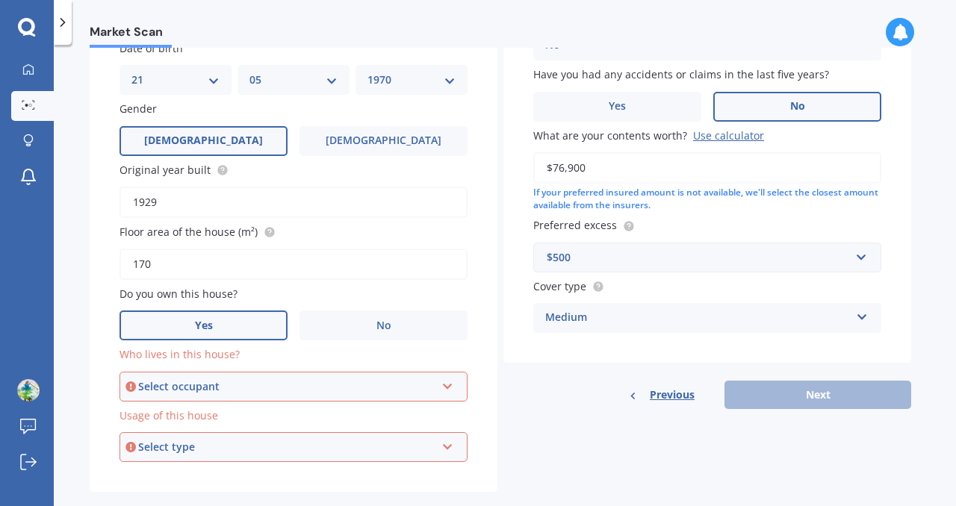
click at [432, 393] on div "Select occupant" at bounding box center [286, 387] width 297 height 16
click at [394, 421] on div "Owner" at bounding box center [293, 415] width 345 height 27
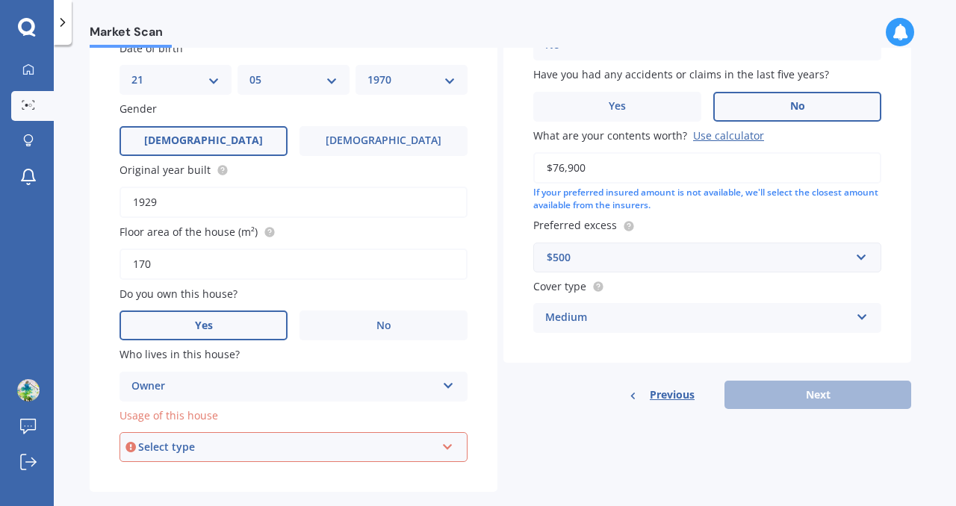
click at [385, 443] on div "Select type" at bounding box center [286, 447] width 297 height 16
click at [356, 400] on div "Permanent" at bounding box center [293, 392] width 345 height 27
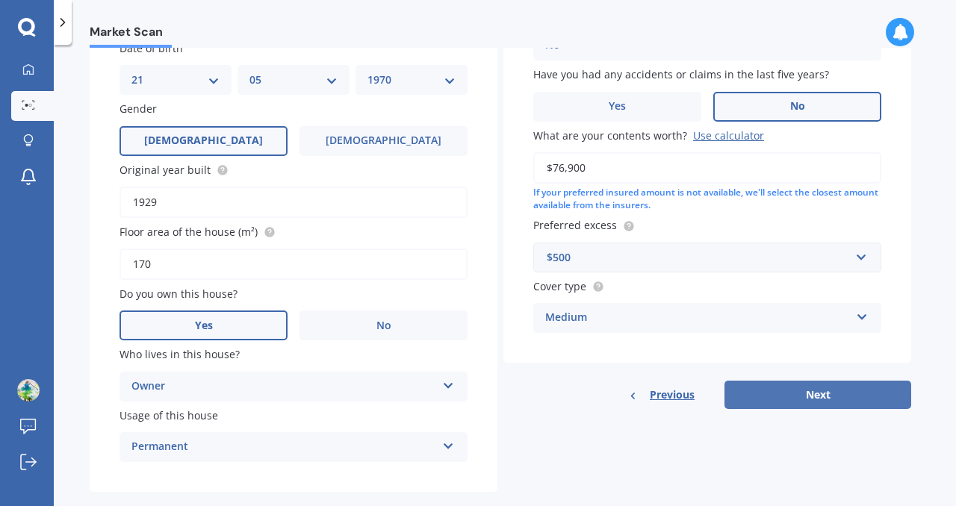
click at [791, 385] on button "Next" at bounding box center [818, 395] width 187 height 28
select select "21"
select select "05"
select select "1970"
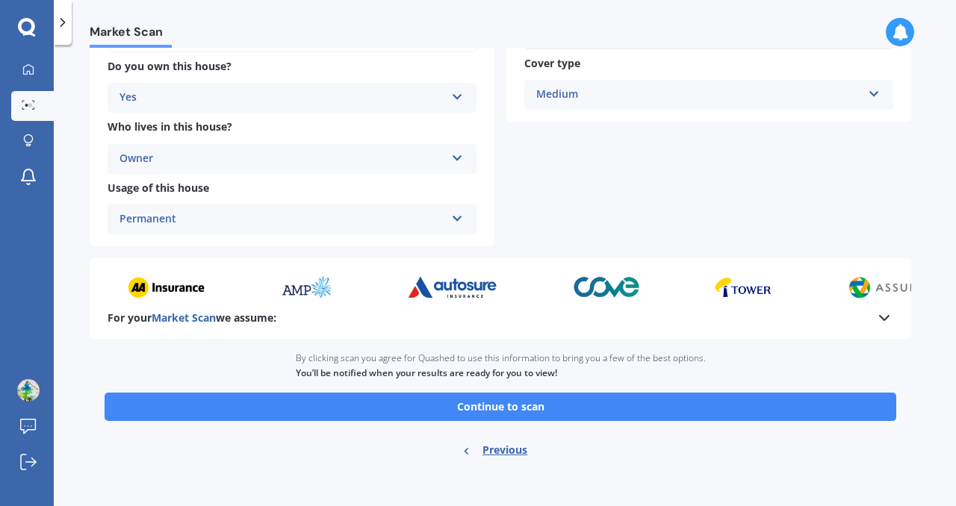
scroll to position [390, 0]
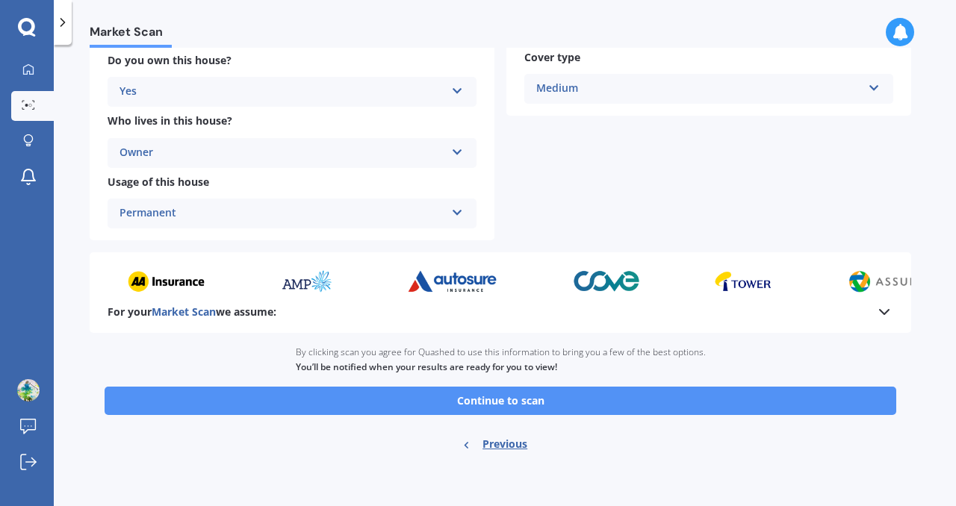
click at [495, 403] on button "Continue to scan" at bounding box center [501, 401] width 792 height 28
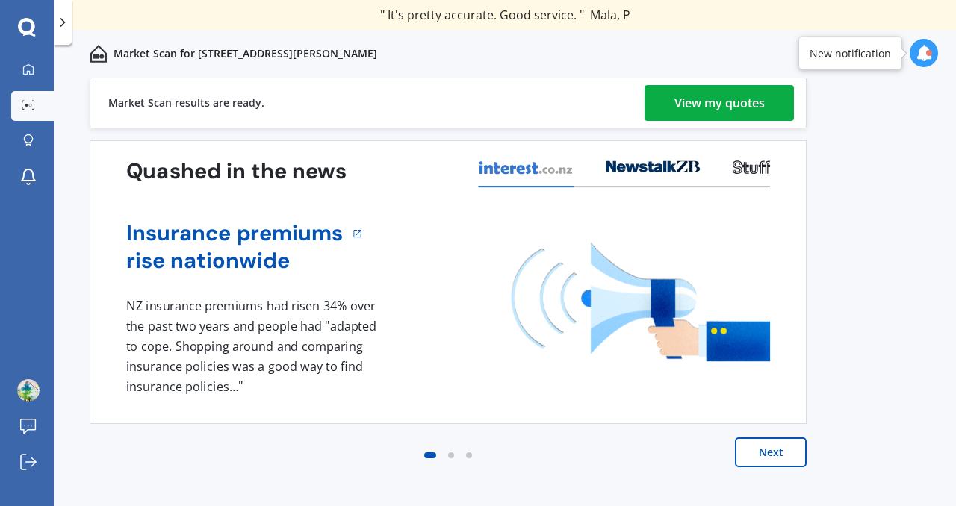
click at [680, 92] on div "View my quotes" at bounding box center [719, 103] width 90 height 36
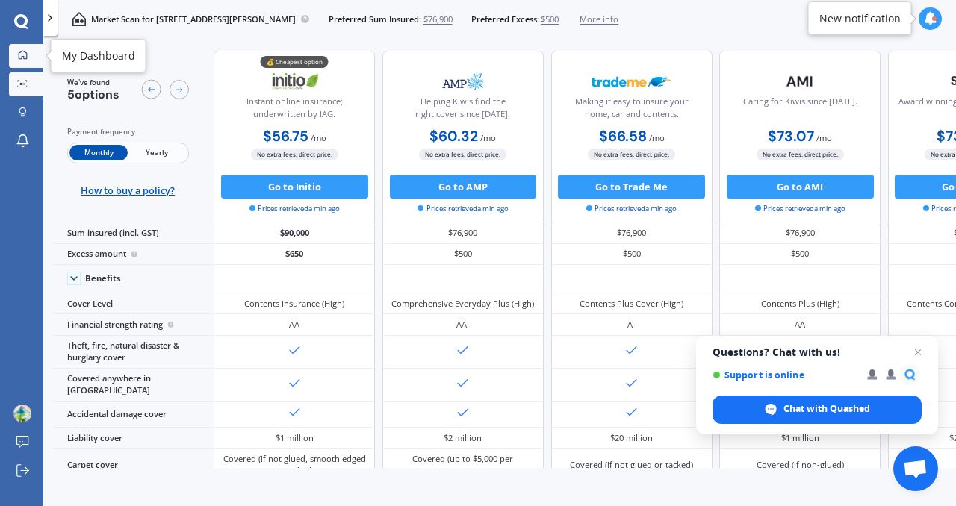
click at [20, 60] on div at bounding box center [22, 55] width 18 height 11
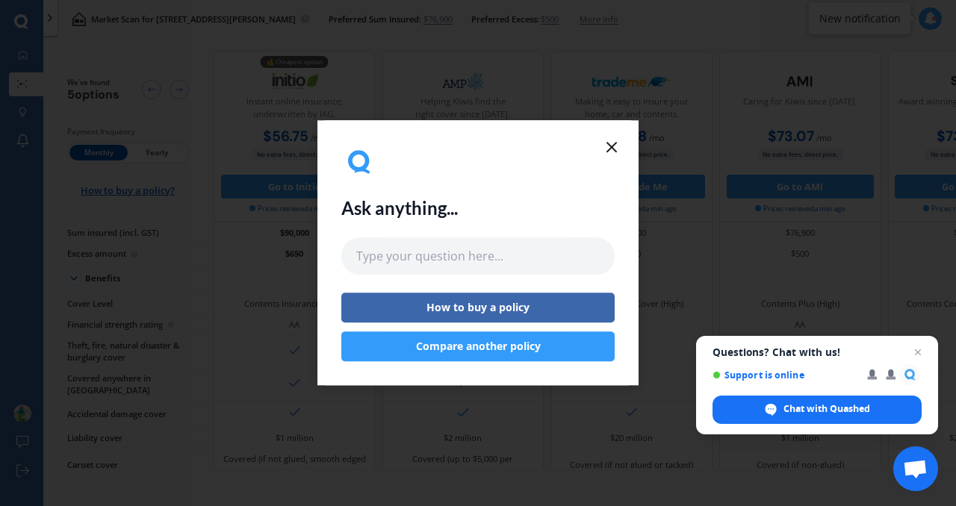
click at [508, 348] on button "Compare another policy" at bounding box center [477, 347] width 273 height 30
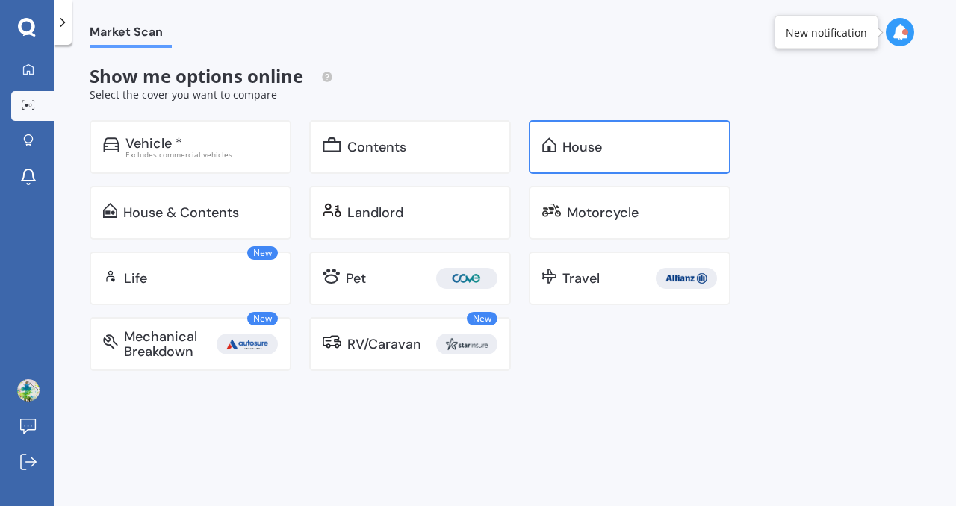
click at [590, 160] on div "House" at bounding box center [630, 147] width 202 height 54
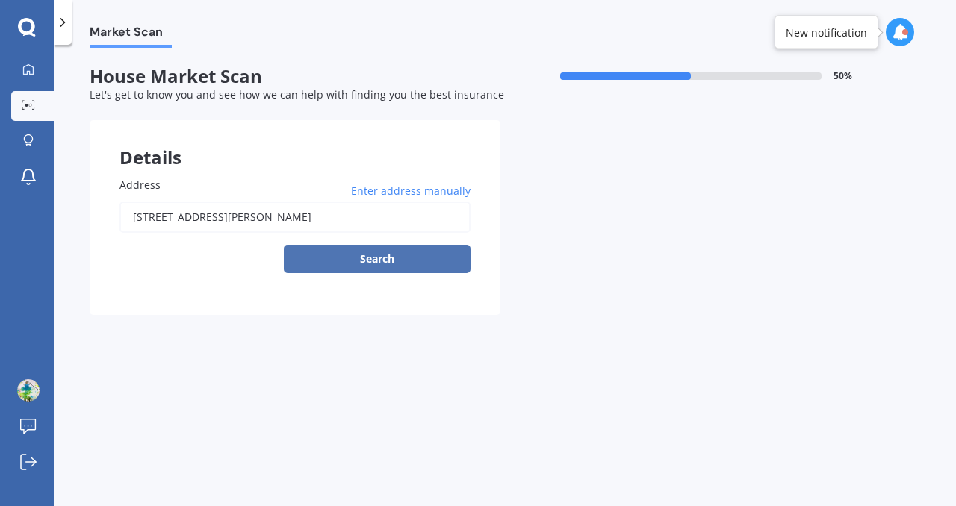
click at [379, 255] on button "Search" at bounding box center [377, 259] width 187 height 28
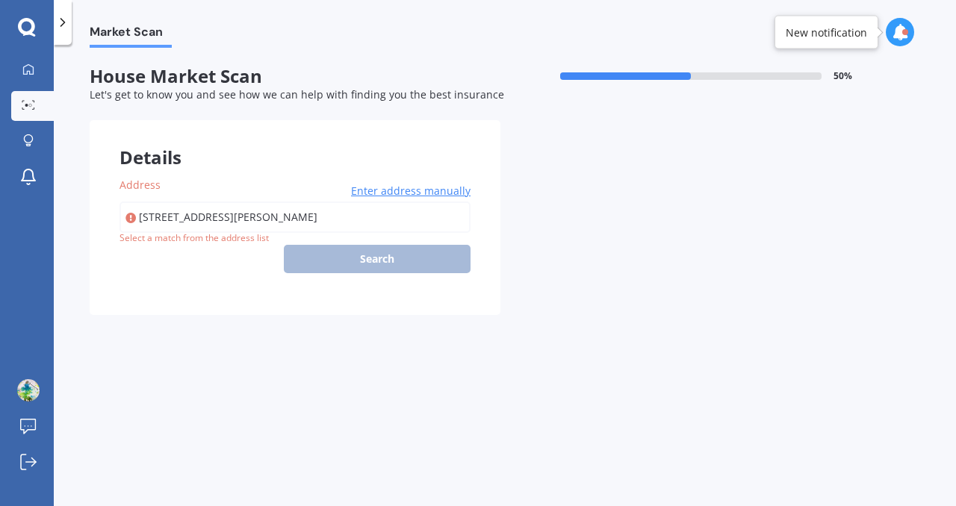
type input "[STREET_ADDRESS][PERSON_NAME]"
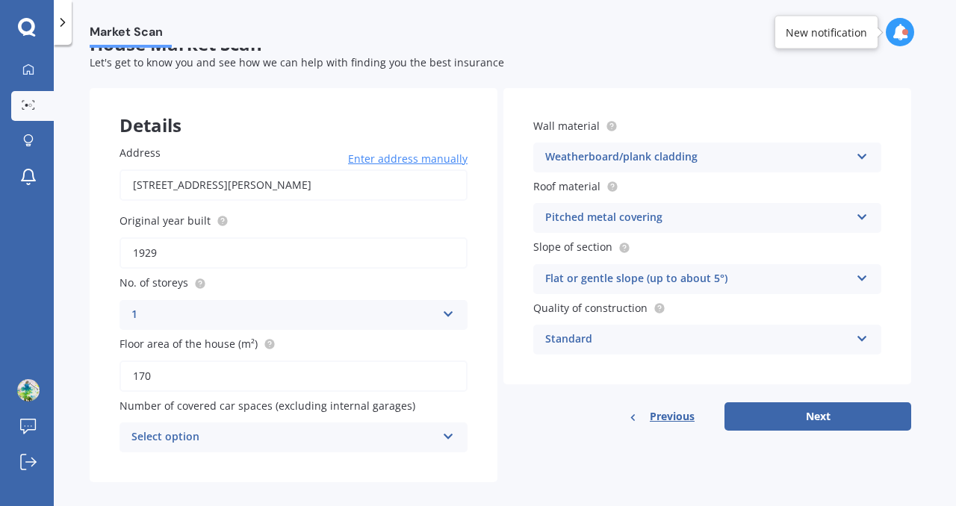
scroll to position [49, 0]
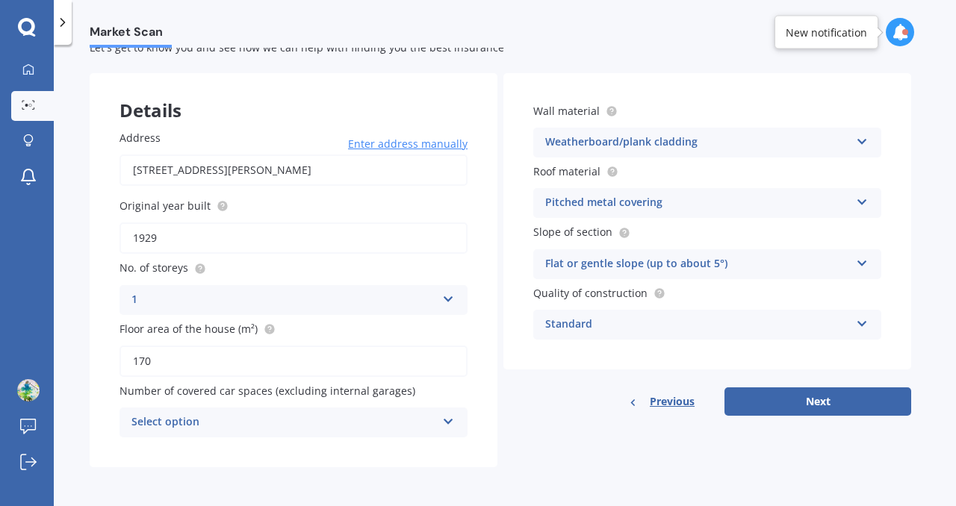
click at [279, 417] on div "Select option" at bounding box center [283, 423] width 305 height 18
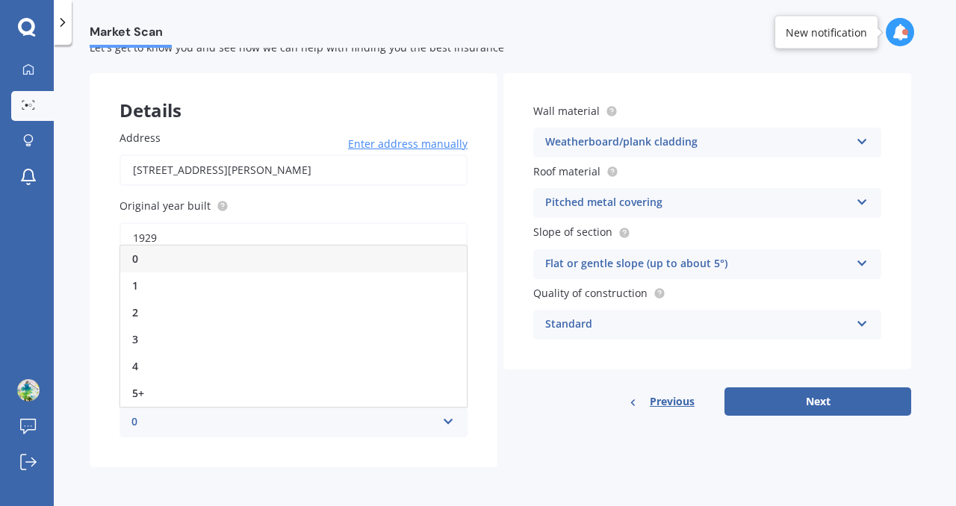
click at [279, 417] on div "0" at bounding box center [283, 423] width 305 height 18
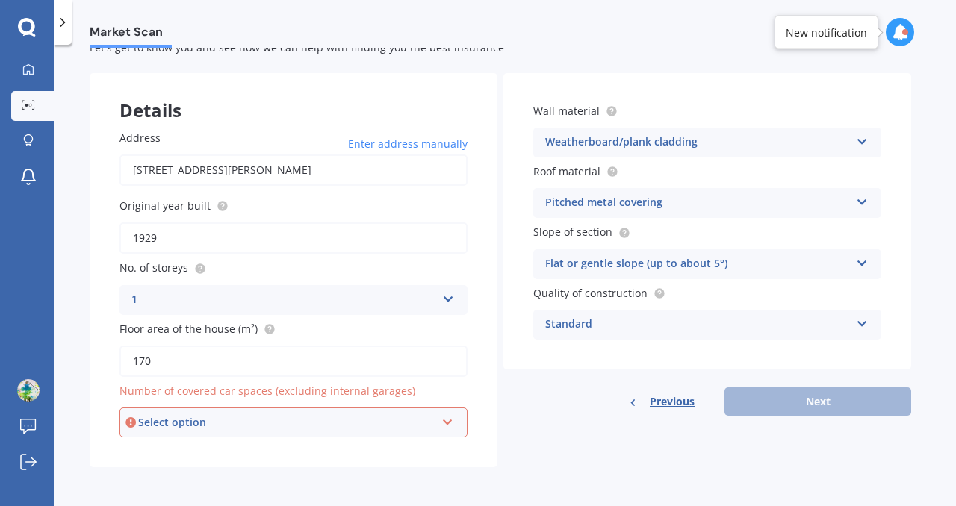
click at [279, 417] on div "Select option" at bounding box center [286, 423] width 297 height 16
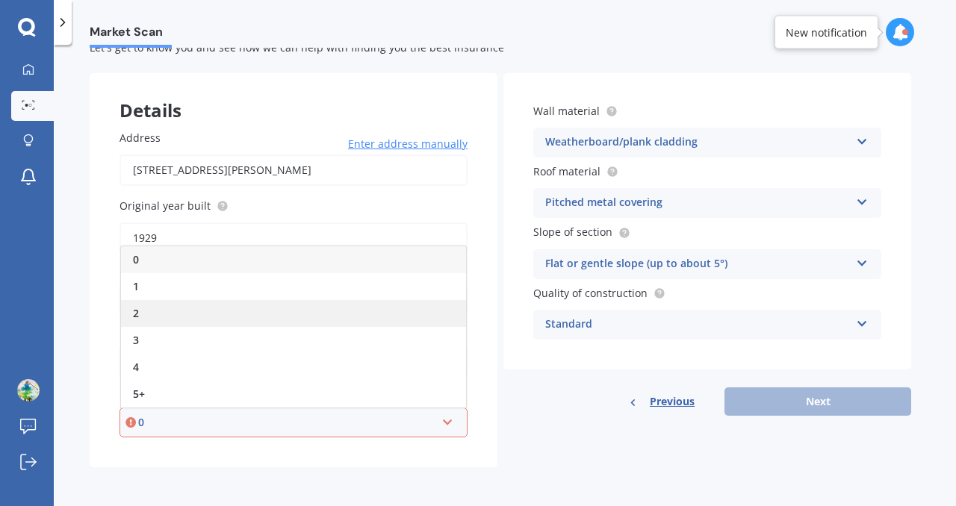
click at [270, 318] on div "2" at bounding box center [293, 313] width 345 height 27
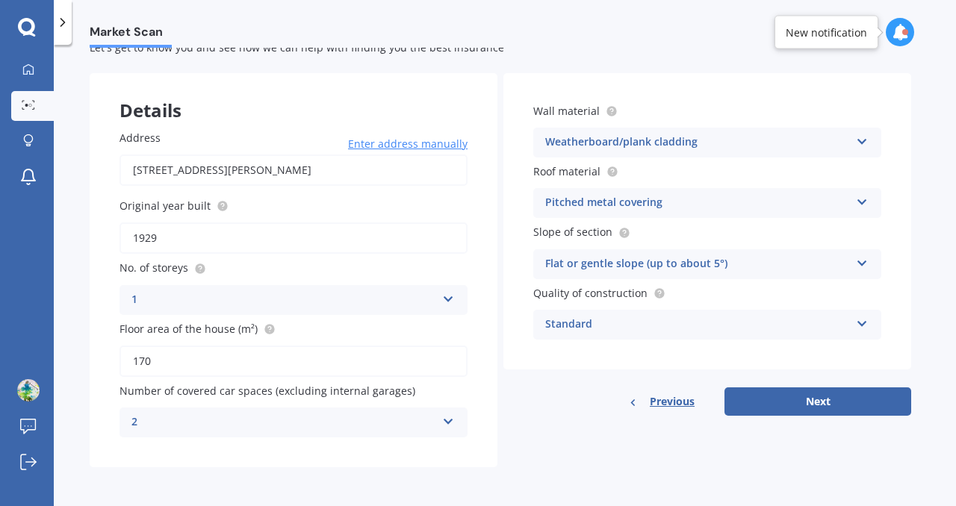
scroll to position [0, 0]
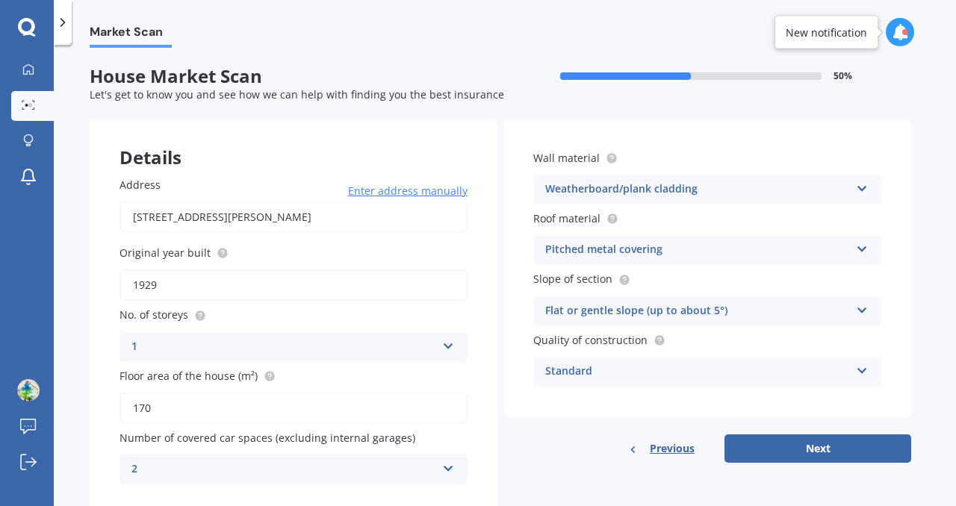
click at [754, 309] on div "Flat or gentle slope (up to about 5°)" at bounding box center [697, 312] width 305 height 18
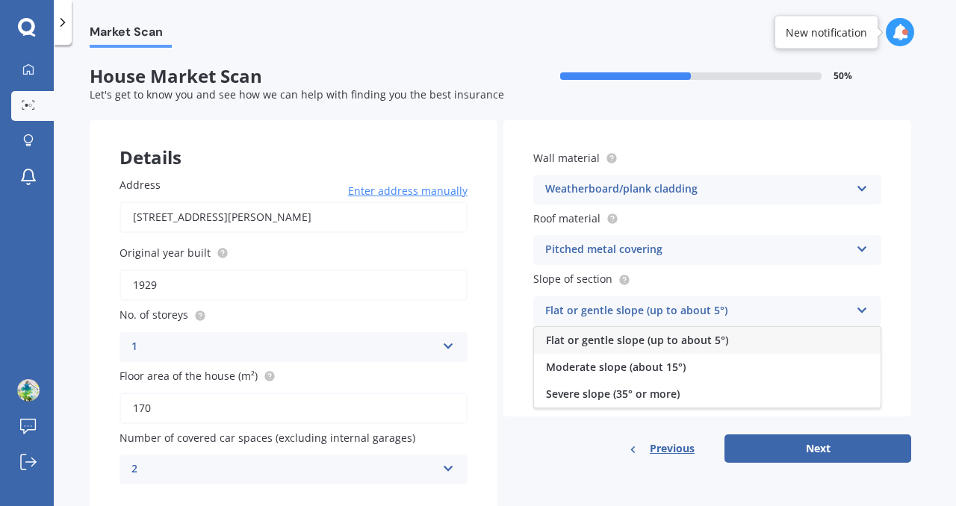
click at [690, 341] on span "Flat or gentle slope (up to about 5°)" at bounding box center [637, 340] width 182 height 14
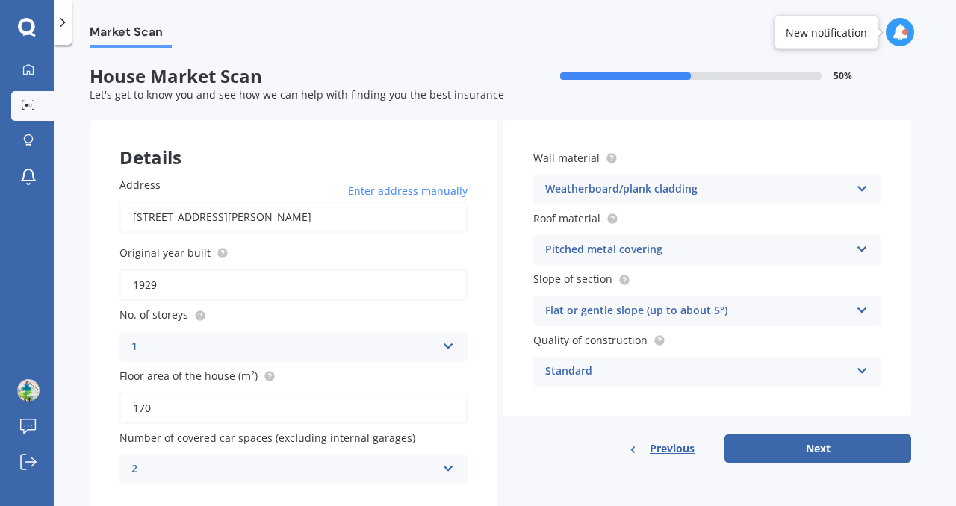
click at [673, 379] on div "Standard" at bounding box center [697, 372] width 305 height 18
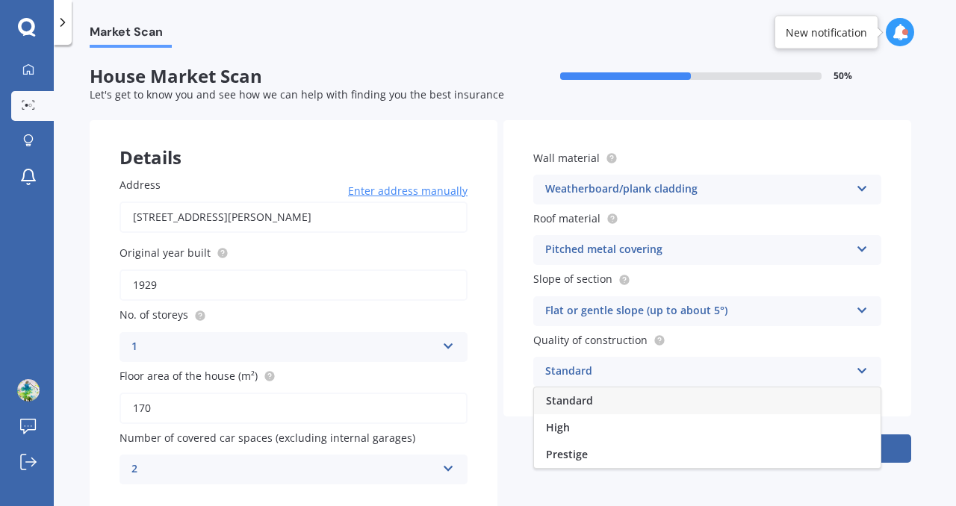
click at [673, 379] on div "Standard" at bounding box center [697, 372] width 305 height 18
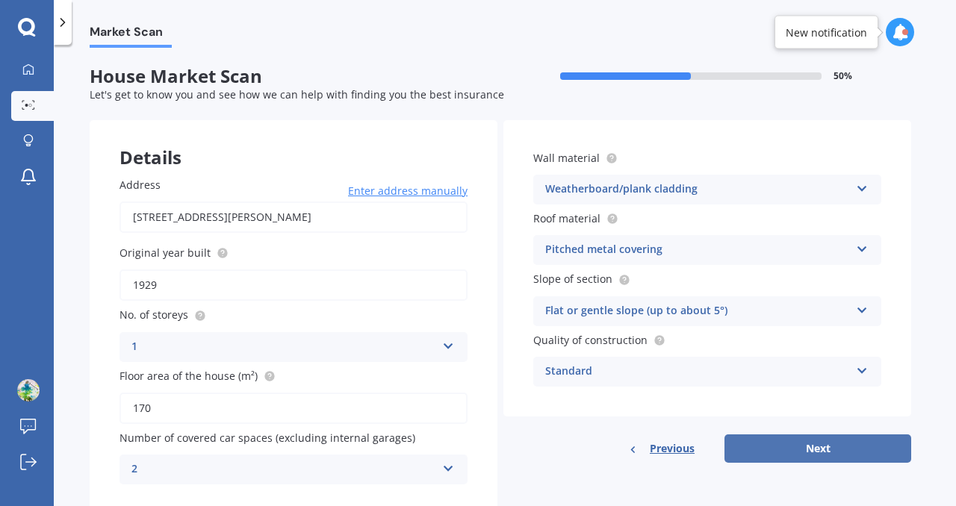
click at [765, 449] on button "Next" at bounding box center [818, 449] width 187 height 28
select select "21"
select select "05"
select select "1970"
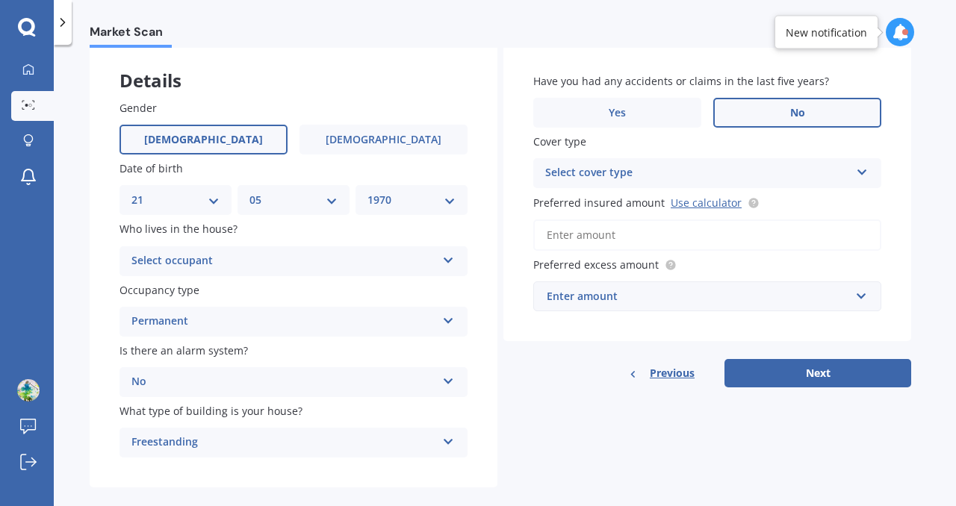
scroll to position [99, 0]
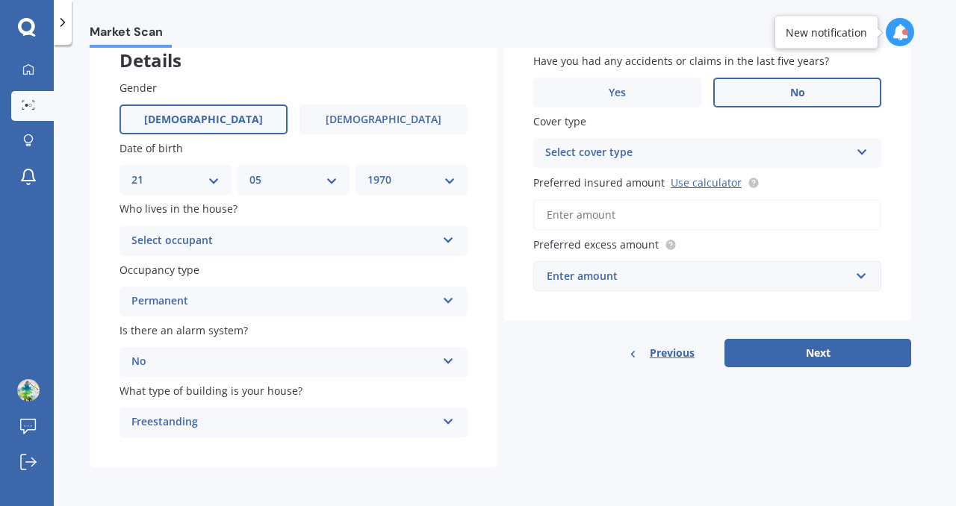
click at [225, 241] on div "Select occupant" at bounding box center [283, 241] width 305 height 18
click at [211, 266] on div "Owner" at bounding box center [293, 270] width 347 height 27
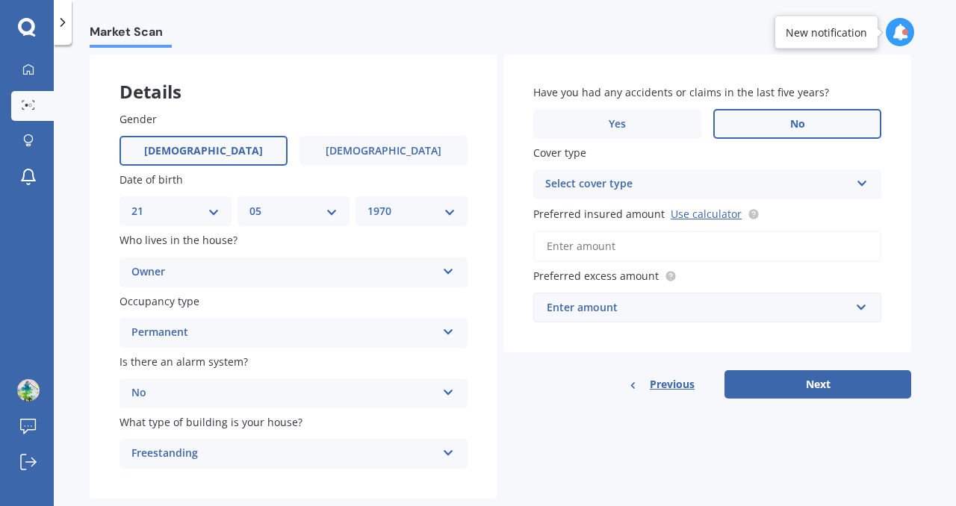
scroll to position [58, 0]
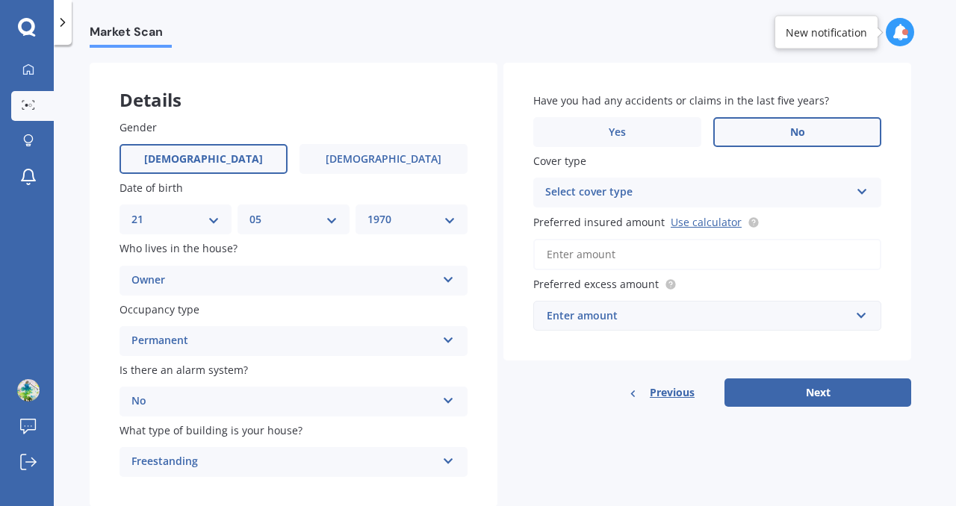
click at [624, 192] on div "Select cover type" at bounding box center [697, 193] width 305 height 18
click at [599, 222] on div "High" at bounding box center [707, 221] width 347 height 27
paste input "$1,061,300"
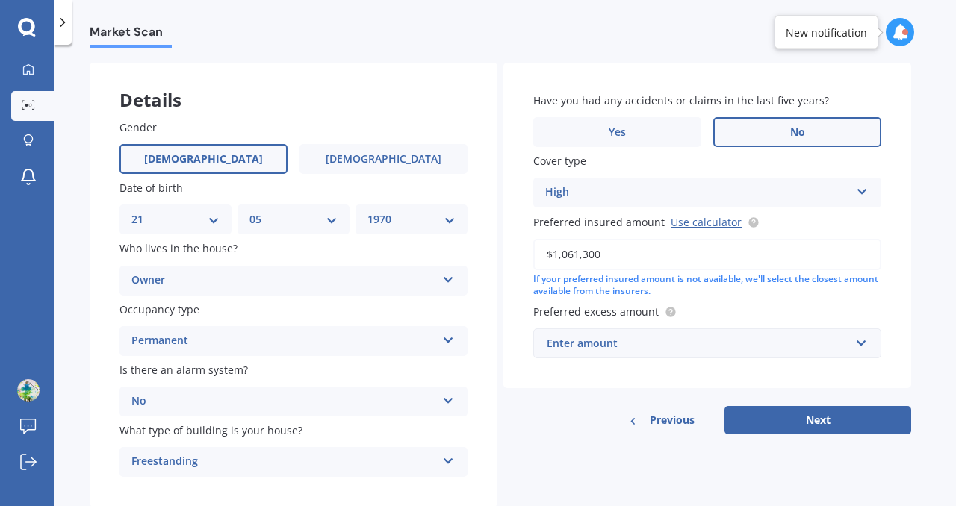
type input "$1,061,300"
click at [622, 344] on div "Enter amount" at bounding box center [698, 343] width 303 height 16
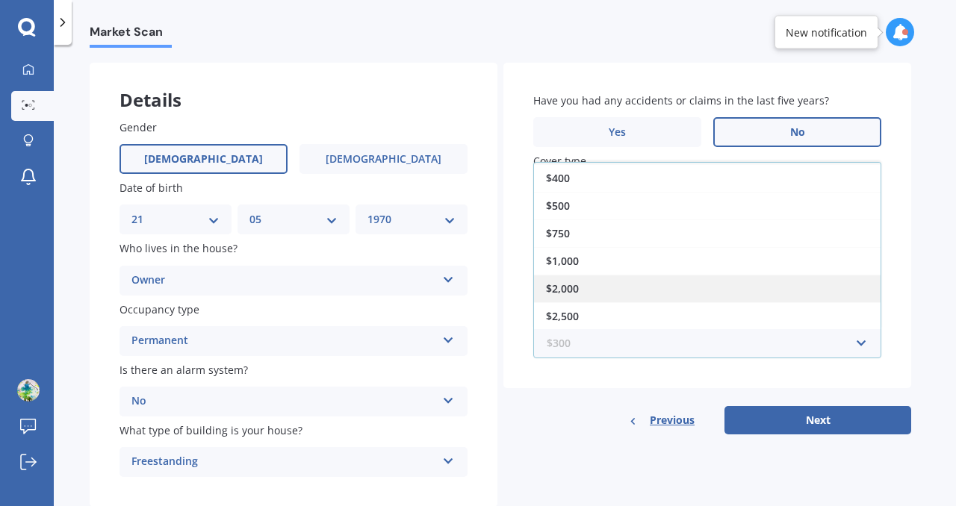
scroll to position [0, 0]
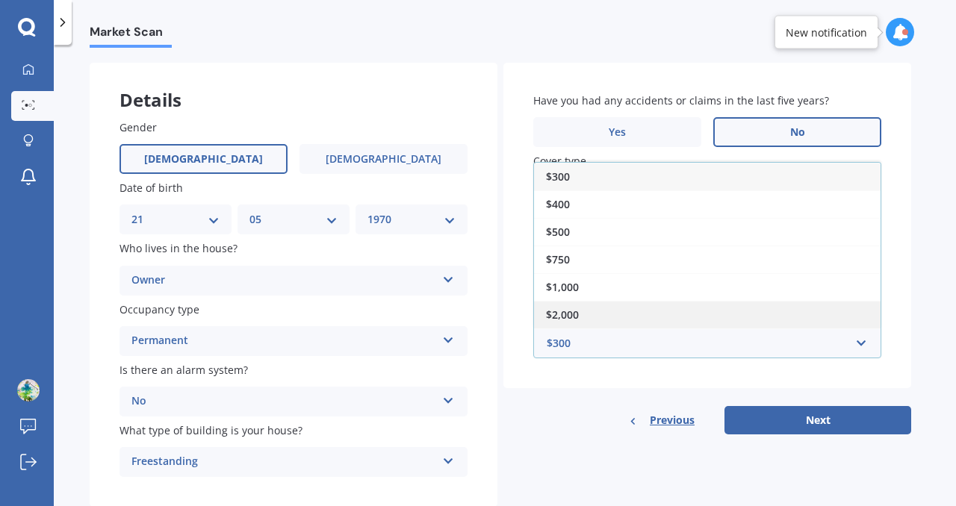
click at [621, 316] on div "$2,000" at bounding box center [707, 315] width 347 height 28
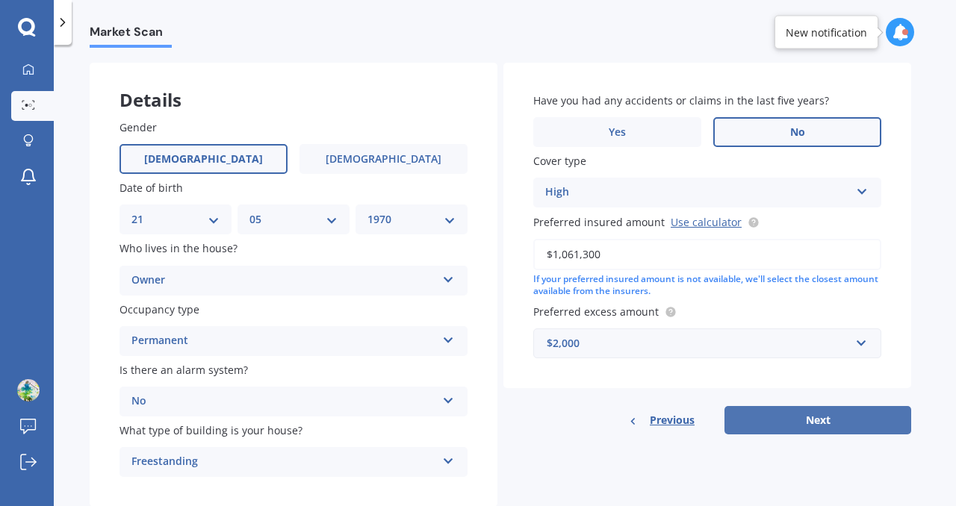
click at [770, 413] on button "Next" at bounding box center [818, 420] width 187 height 28
select select "21"
select select "05"
select select "1970"
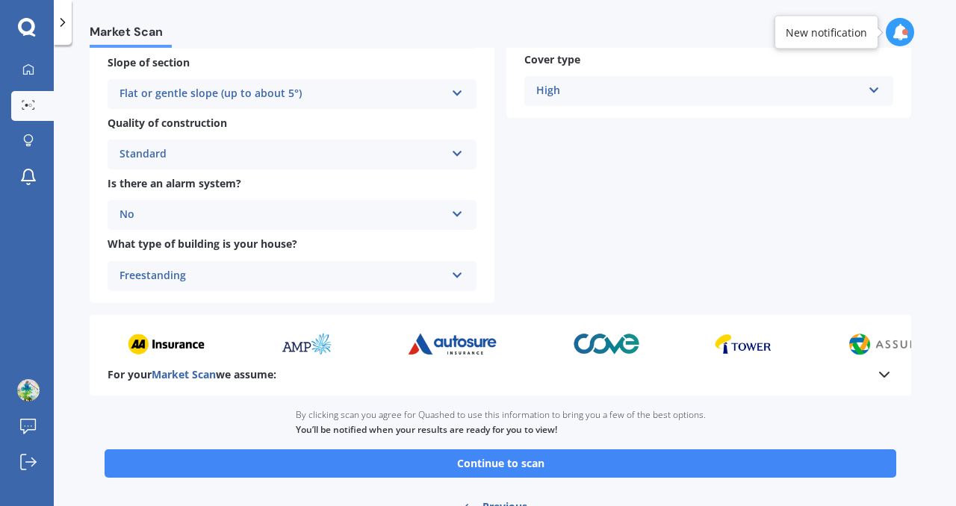
scroll to position [573, 0]
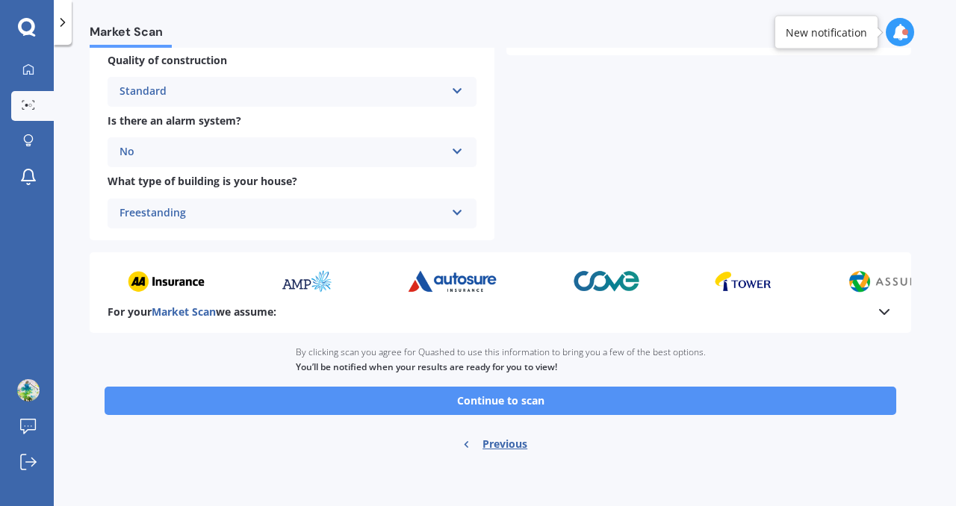
click at [608, 401] on button "Continue to scan" at bounding box center [501, 401] width 792 height 28
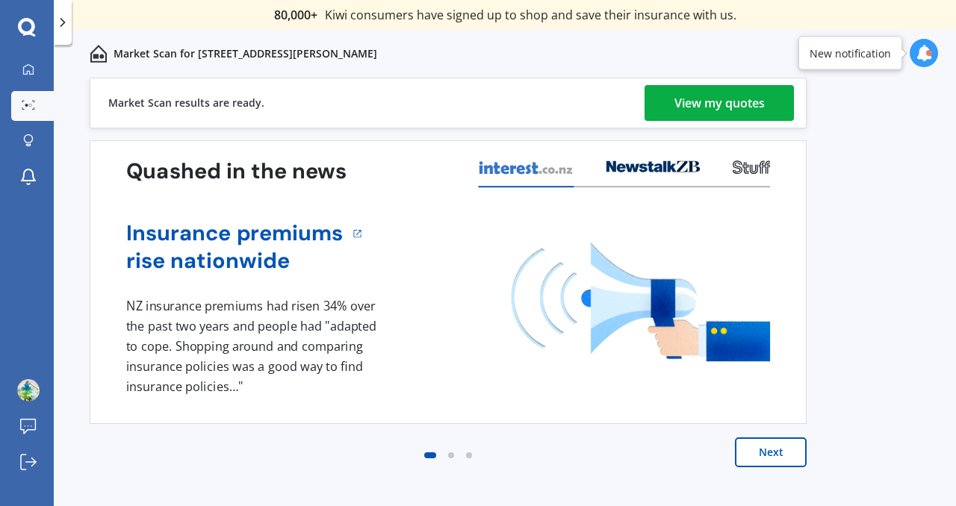
click at [710, 90] on div "View my quotes" at bounding box center [719, 103] width 90 height 36
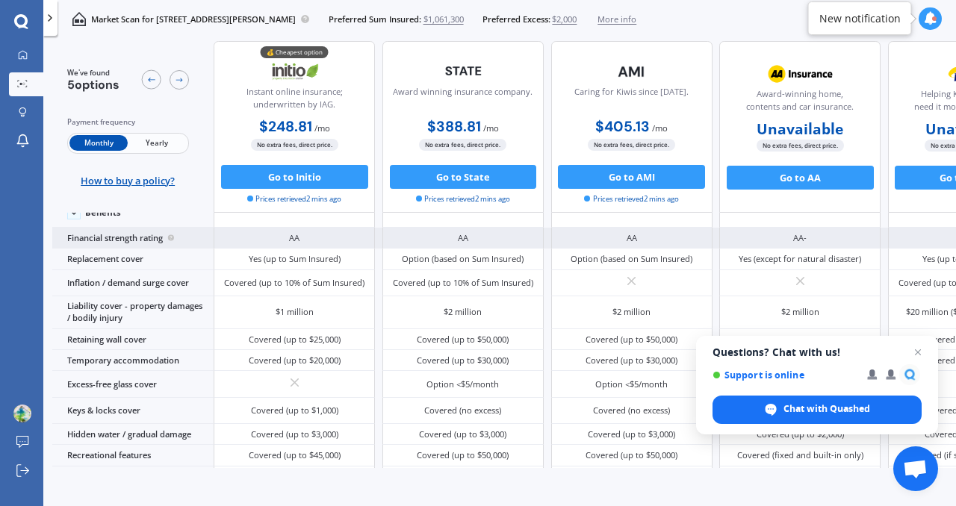
scroll to position [84, 0]
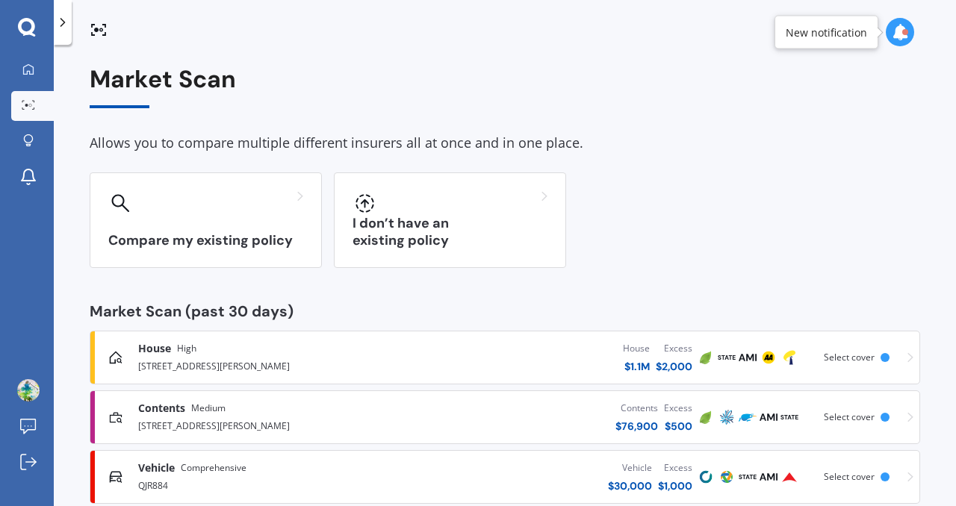
scroll to position [31, 0]
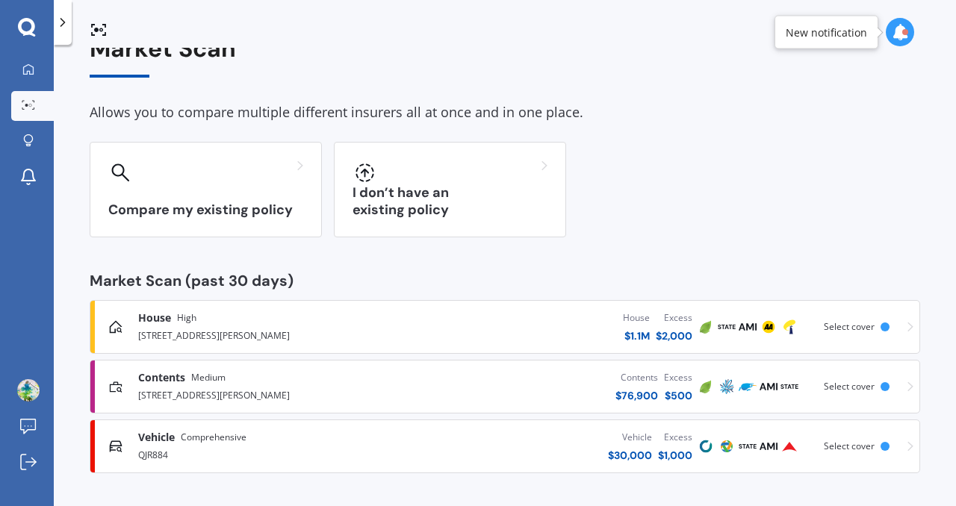
click at [256, 318] on div "House High" at bounding box center [270, 318] width 264 height 15
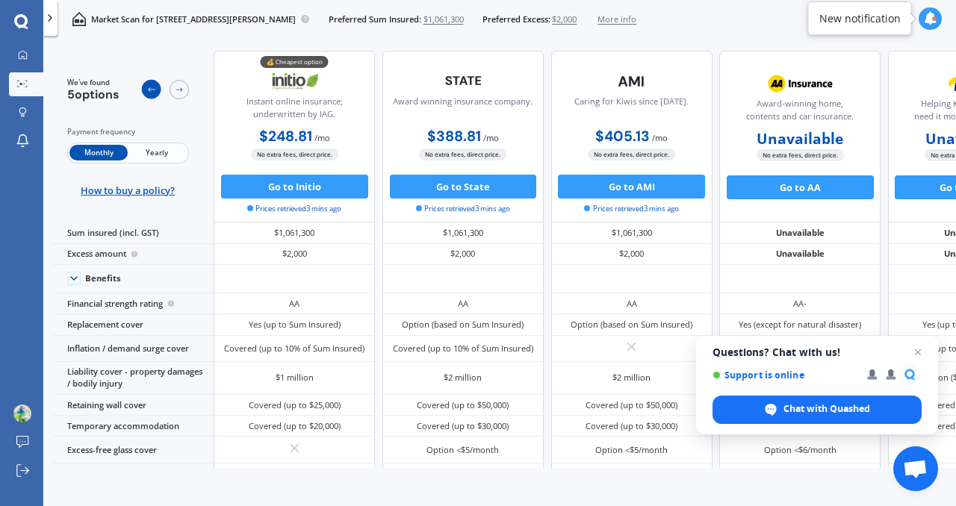
click at [147, 89] on icon at bounding box center [151, 90] width 10 height 10
click at [424, 19] on span "$1,061,300" at bounding box center [444, 19] width 40 height 12
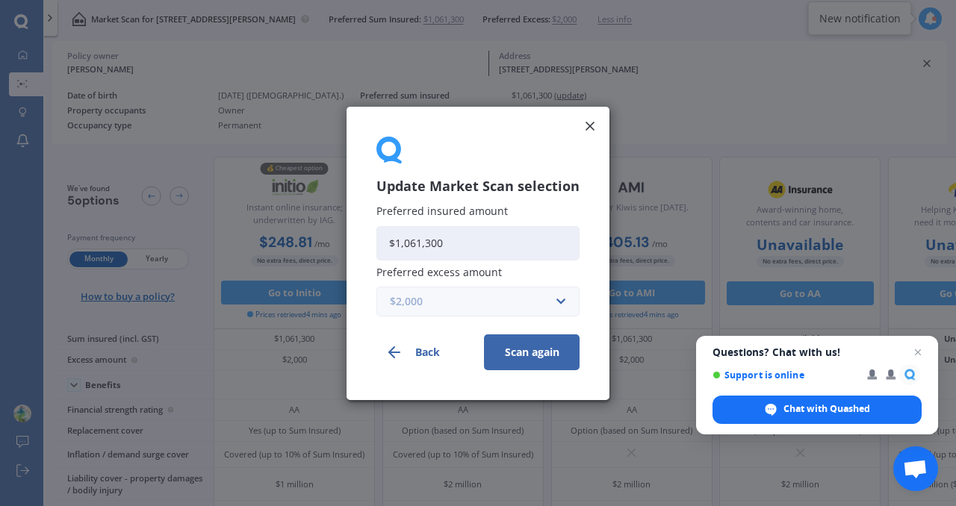
click at [462, 313] on input "text" at bounding box center [473, 301] width 190 height 28
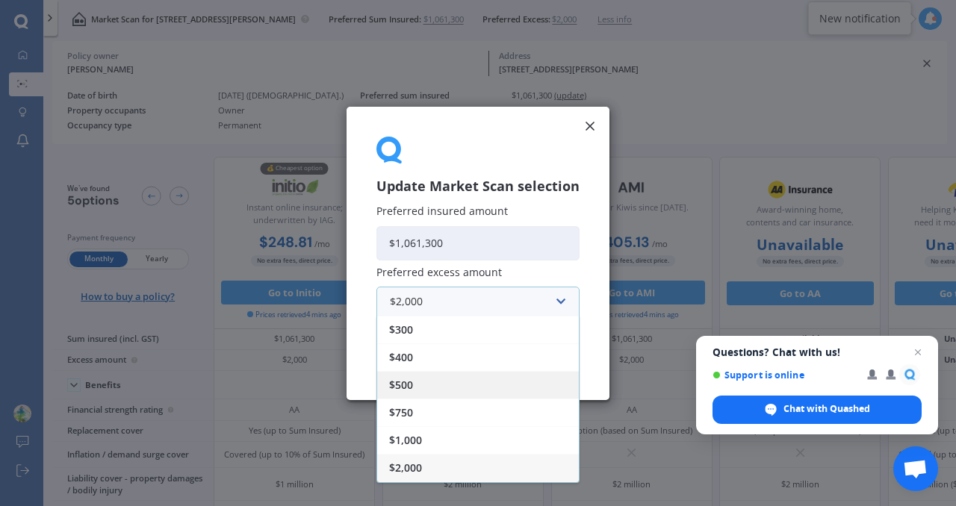
click at [425, 380] on div "$500" at bounding box center [478, 384] width 202 height 28
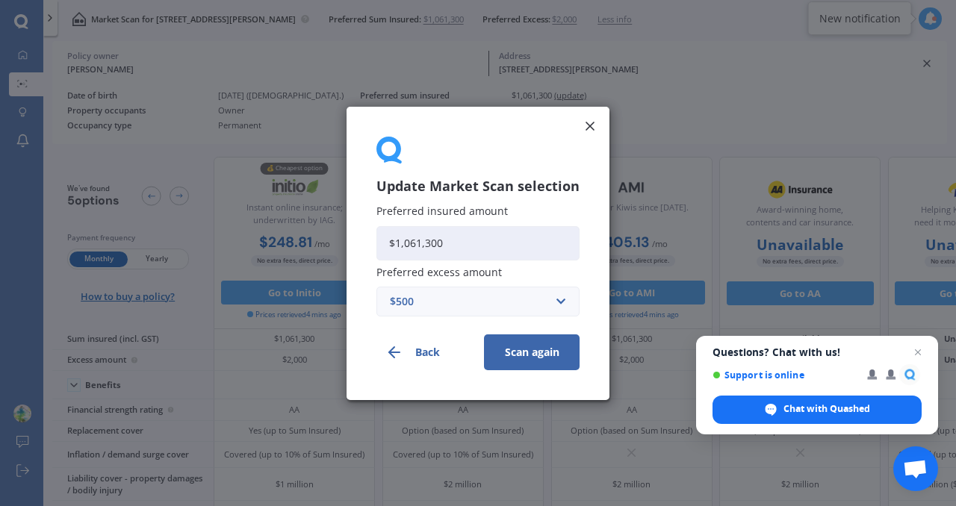
click at [507, 349] on button "Scan again" at bounding box center [532, 352] width 96 height 36
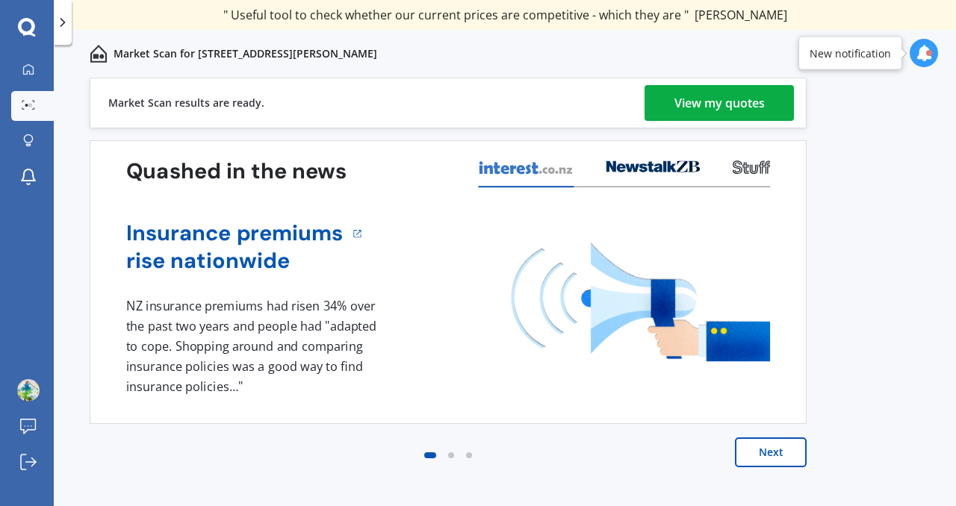
click at [678, 96] on div "View my quotes" at bounding box center [719, 103] width 90 height 36
